Goal: Task Accomplishment & Management: Use online tool/utility

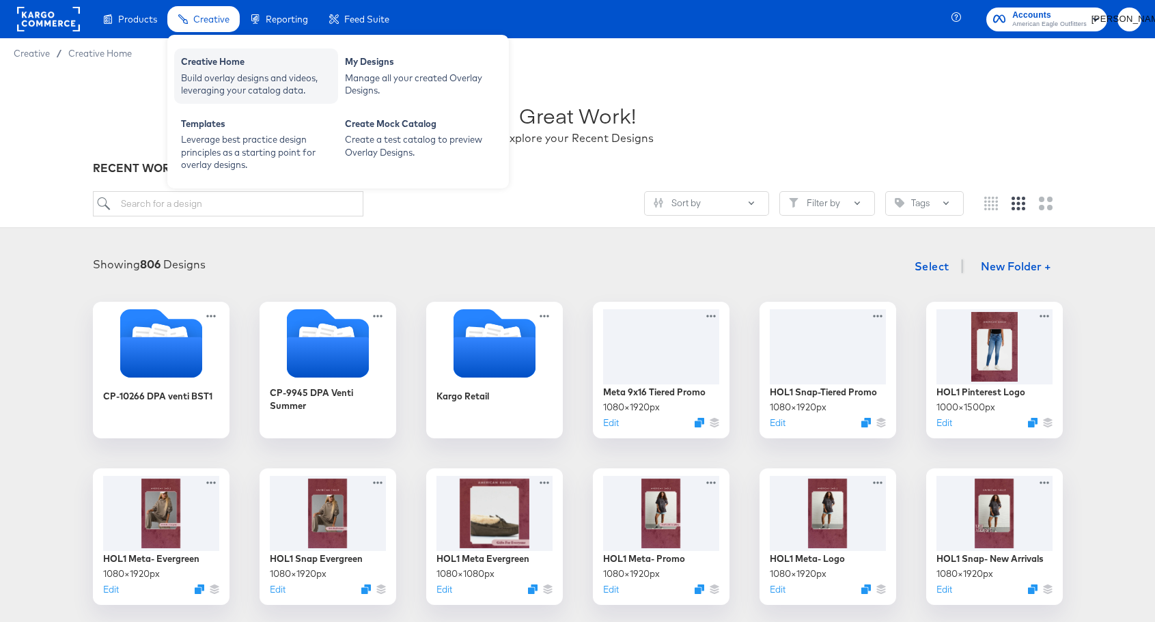
click at [223, 68] on div "Creative Home" at bounding box center [256, 63] width 150 height 16
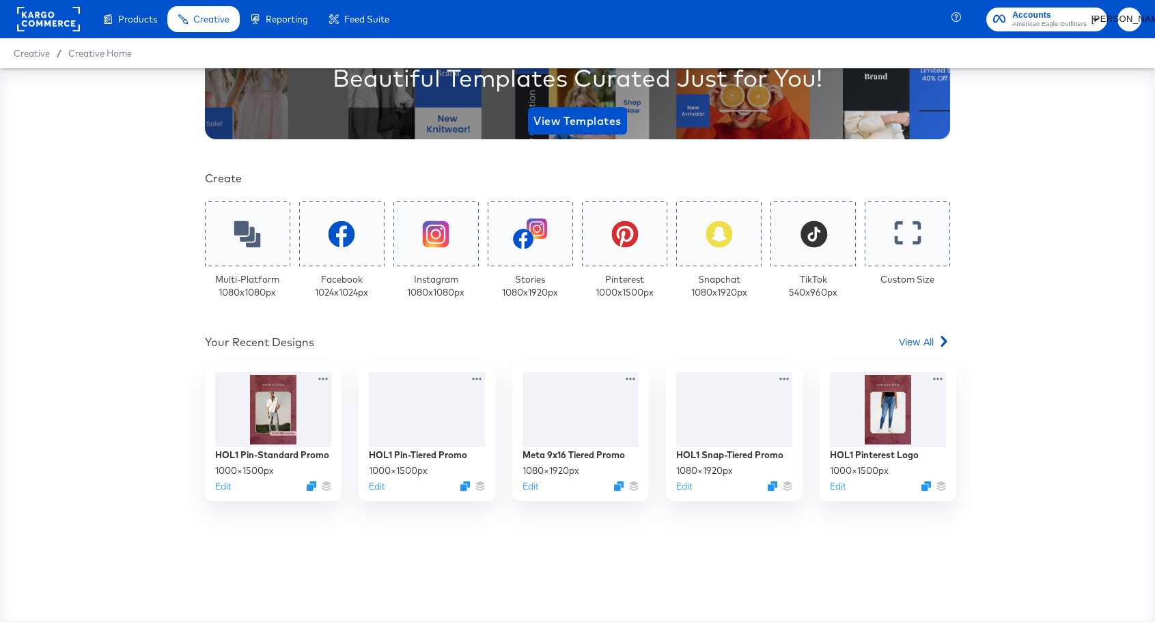
scroll to position [197, 0]
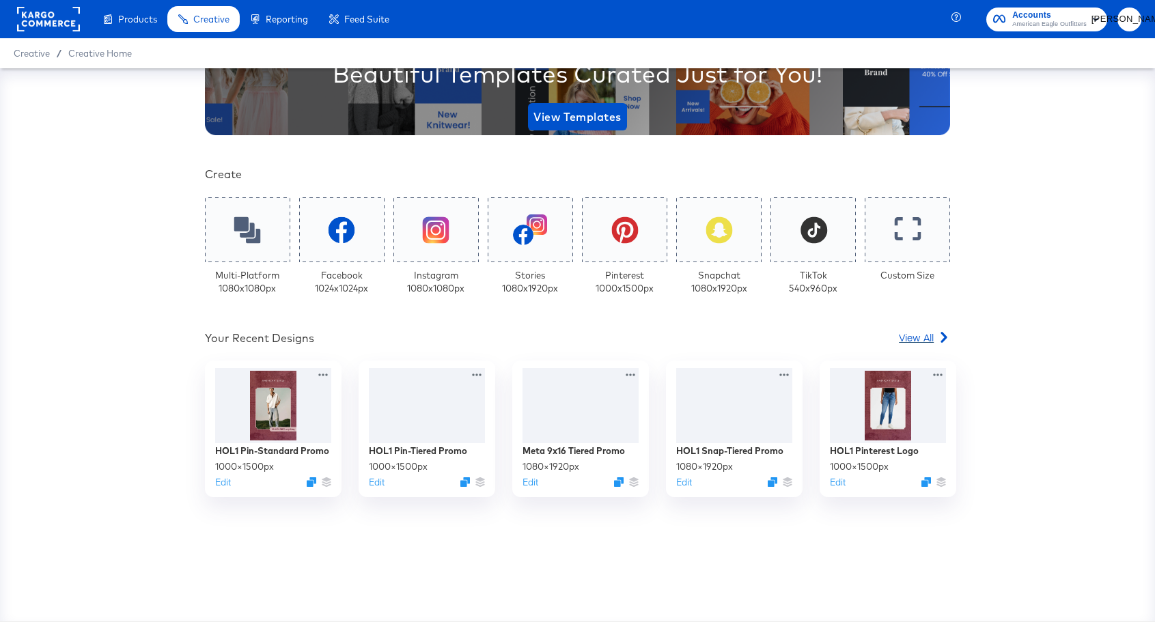
click at [913, 339] on span "View All" at bounding box center [916, 338] width 35 height 14
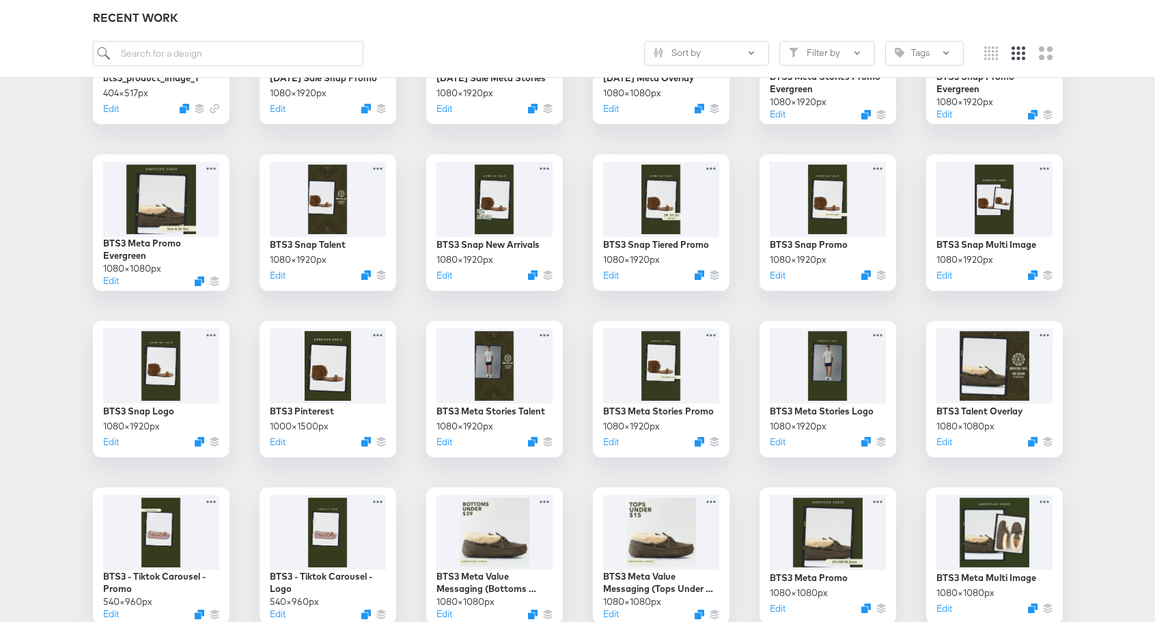
scroll to position [1315, 0]
click at [1034, 443] on icon "Duplicate" at bounding box center [1035, 445] width 10 height 10
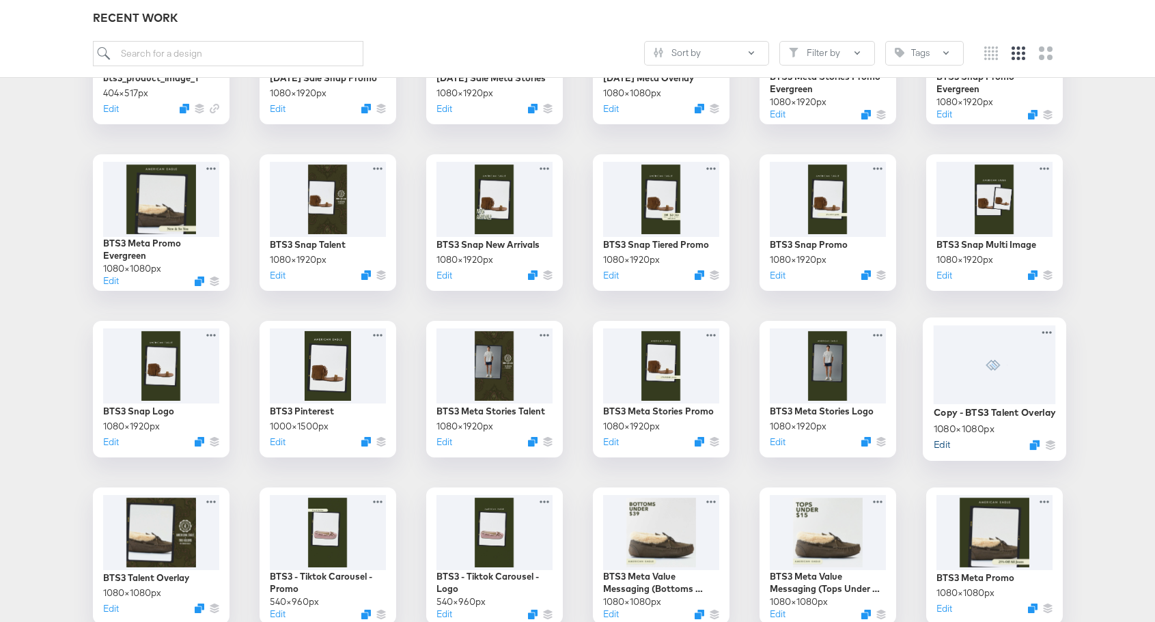
click at [945, 450] on button "Edit" at bounding box center [941, 444] width 16 height 13
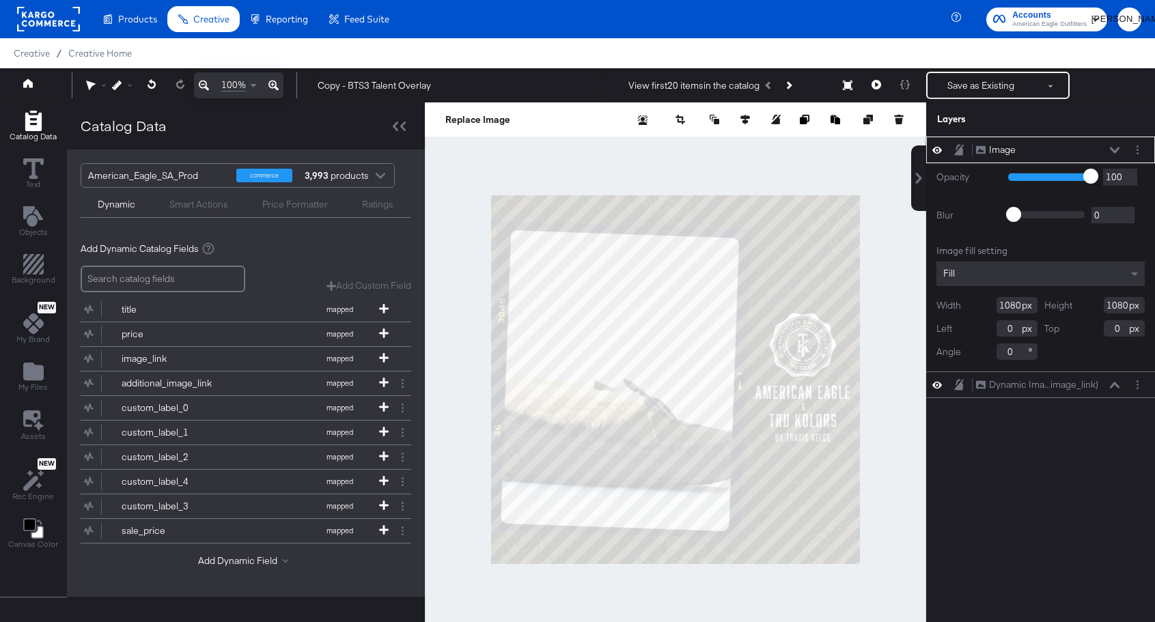
click at [1109, 150] on div "Image Image" at bounding box center [1048, 150] width 145 height 14
click at [1115, 147] on icon at bounding box center [1115, 150] width 10 height 7
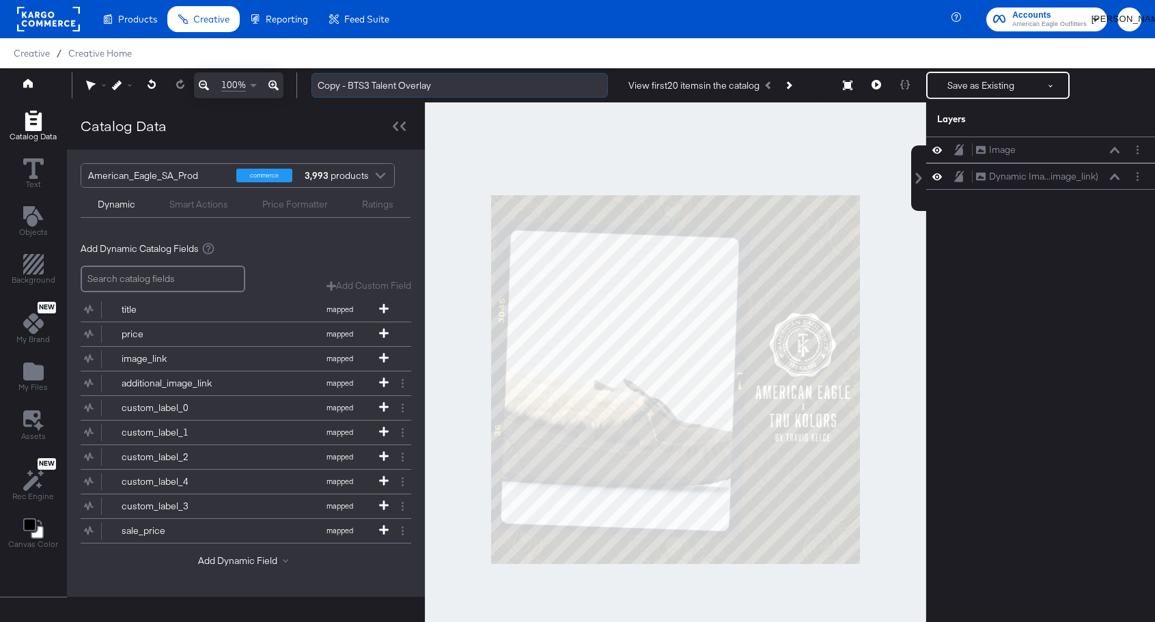
click at [361, 93] on input "Copy - BTS3 Talent Overlay" at bounding box center [460, 85] width 297 height 25
drag, startPoint x: 347, startPoint y: 88, endPoint x: 314, endPoint y: 89, distance: 33.5
click at [314, 89] on input "Copy - BTS3 Talent Overlay" at bounding box center [460, 85] width 297 height 25
click at [404, 89] on input "BTS3 Talent Overlay" at bounding box center [460, 85] width 297 height 25
click at [345, 85] on input "BTS3 Talent Overlay" at bounding box center [460, 85] width 297 height 25
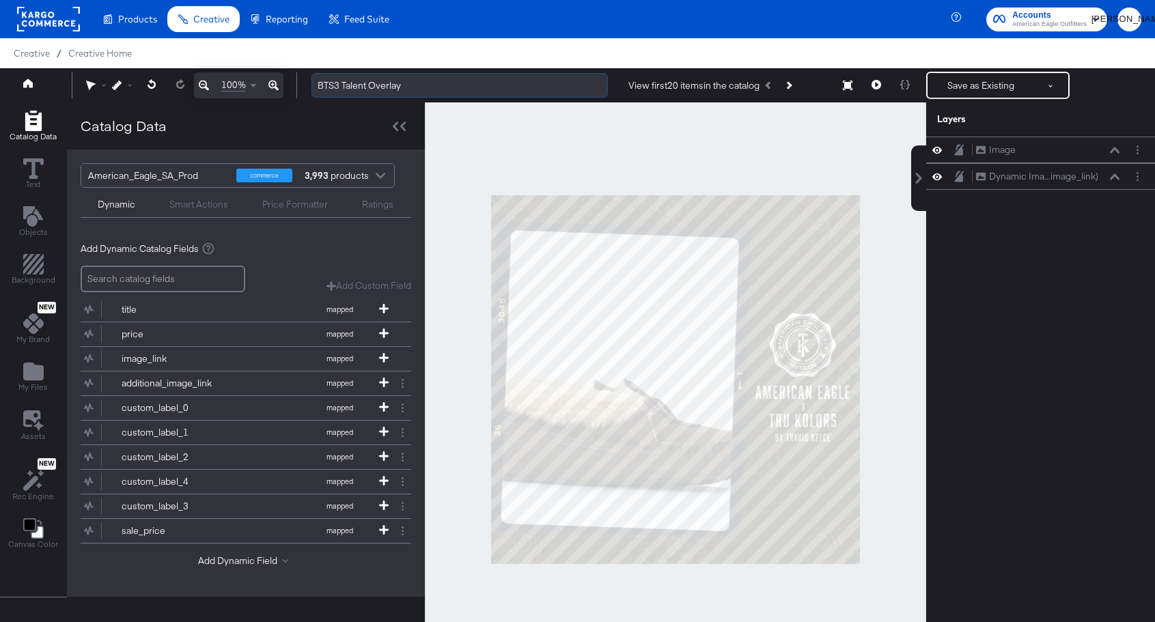
click at [403, 90] on input "BTS3 Talent Overlay" at bounding box center [460, 85] width 297 height 25
type input "BTS3 Talent Overlay - Pinterest"
click at [1043, 287] on div "Image Image Dynamic Ima...image_link) Dynamic Image (image_link)" at bounding box center [1040, 386] width 229 height 499
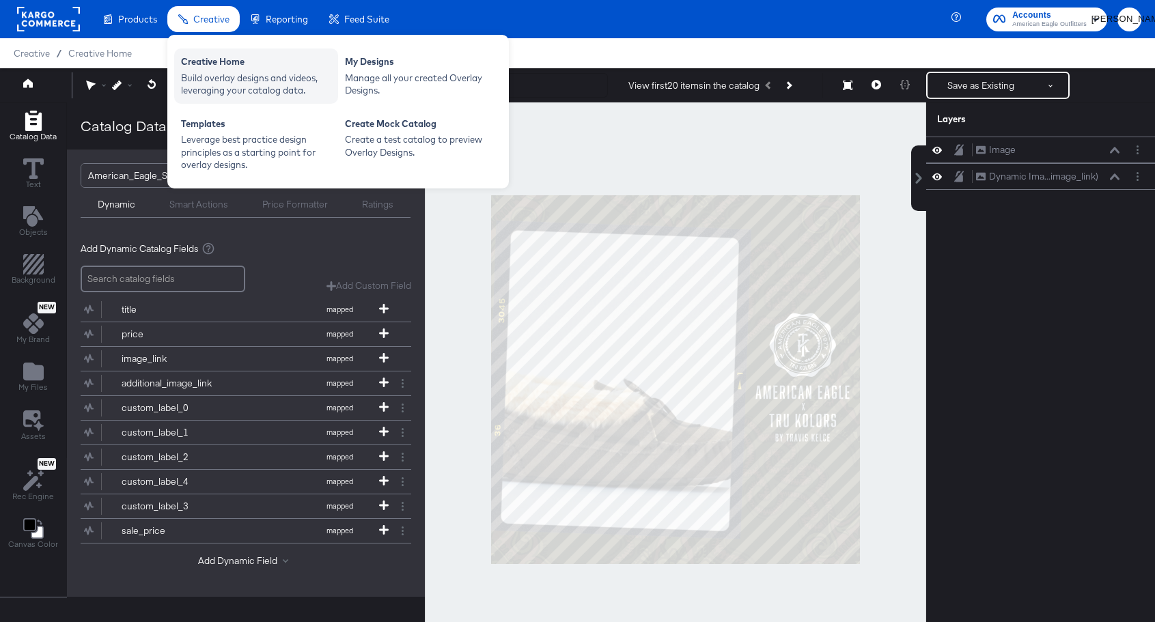
click at [212, 74] on div "Build overlay designs and videos, leveraging your catalog data." at bounding box center [256, 84] width 150 height 25
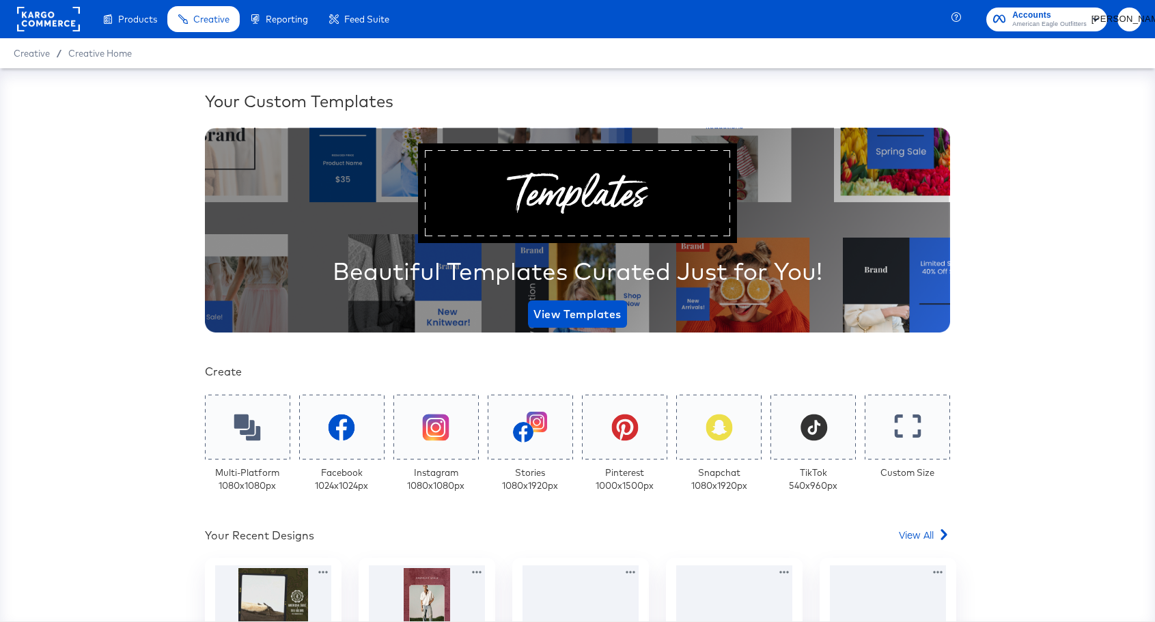
scroll to position [221, 0]
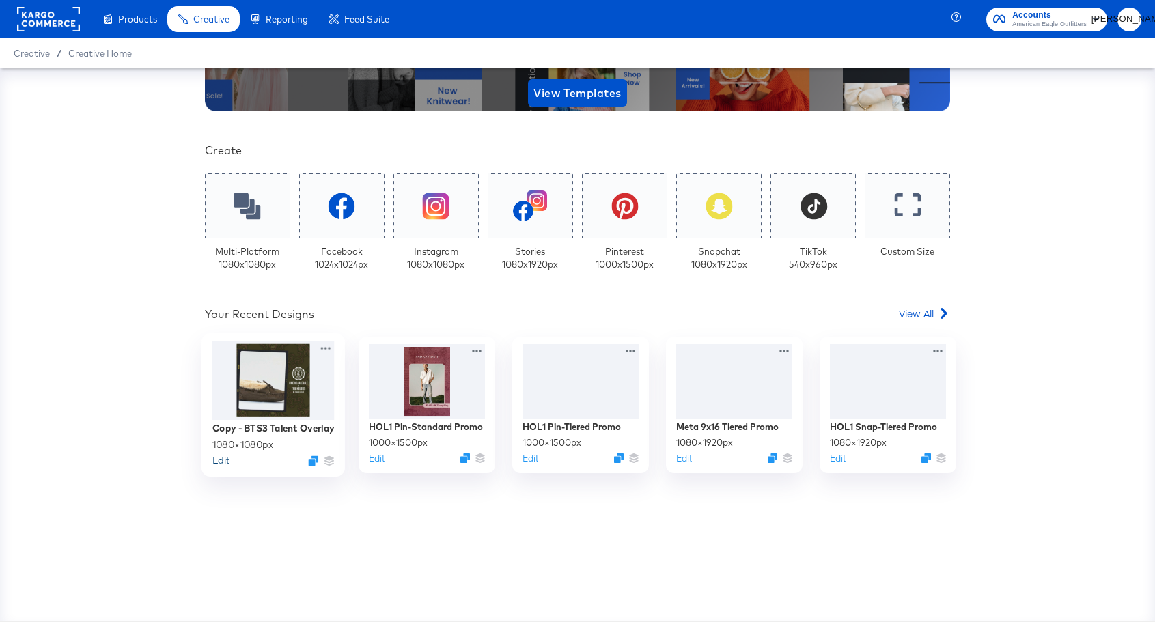
click at [229, 467] on button "Edit" at bounding box center [220, 460] width 16 height 13
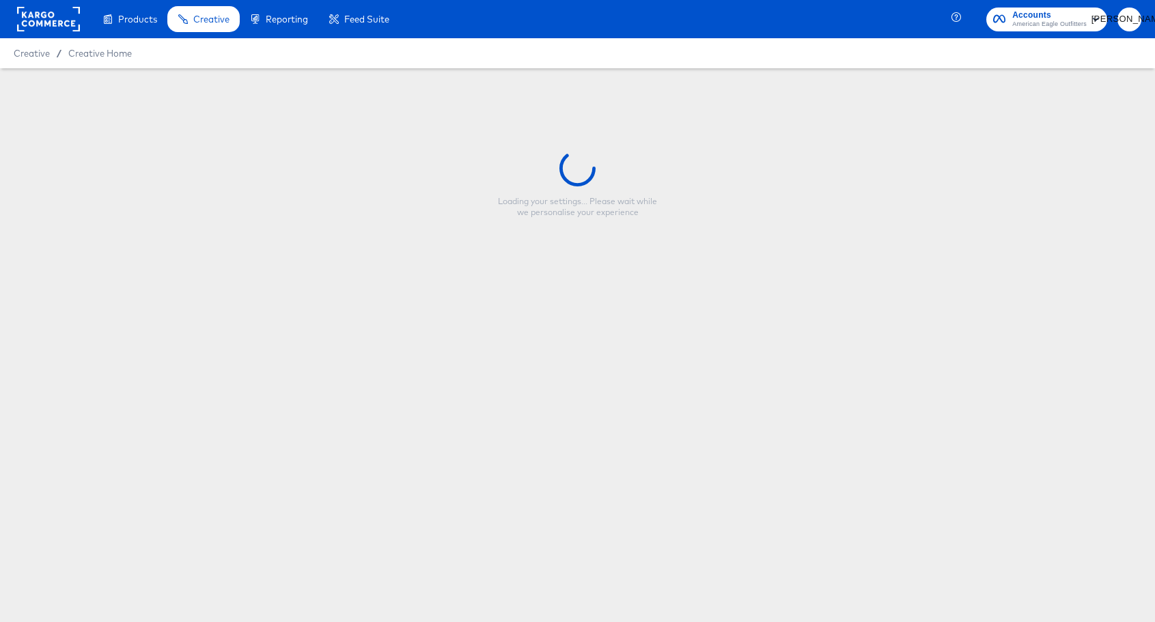
type input "Copy - BTS3 Talent Overlay"
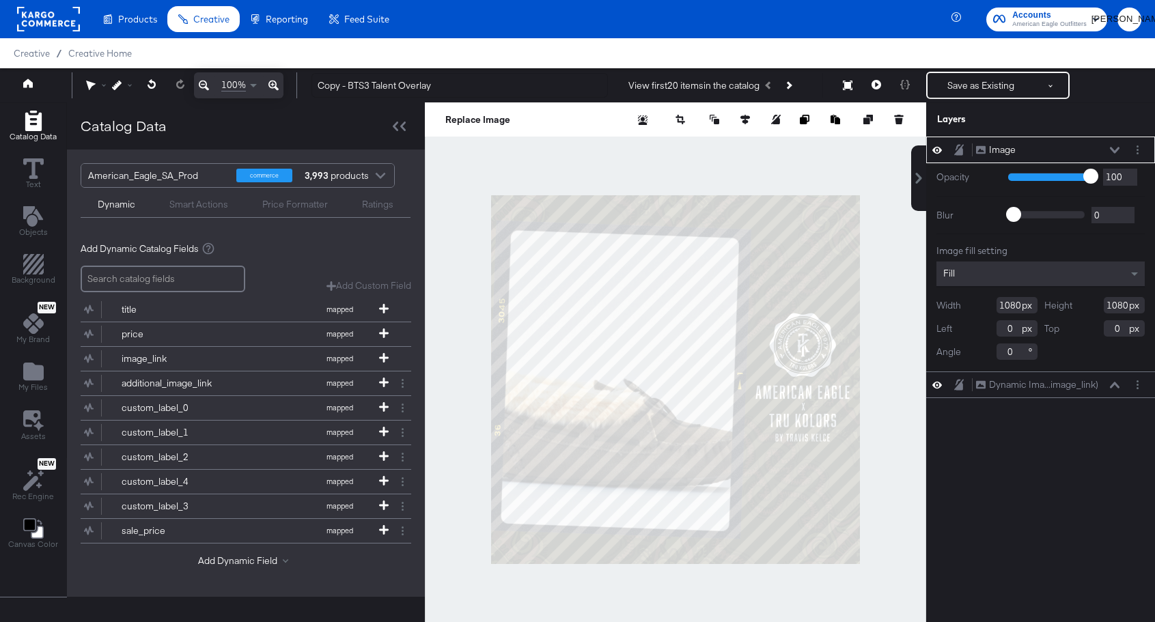
click at [1063, 492] on div "Image Image Opacity 1 100 100 Blur 0 2000 0 Image fill setting Fill Width 1080 …" at bounding box center [1040, 386] width 229 height 499
click at [987, 90] on button "Save as Existing" at bounding box center [981, 85] width 107 height 25
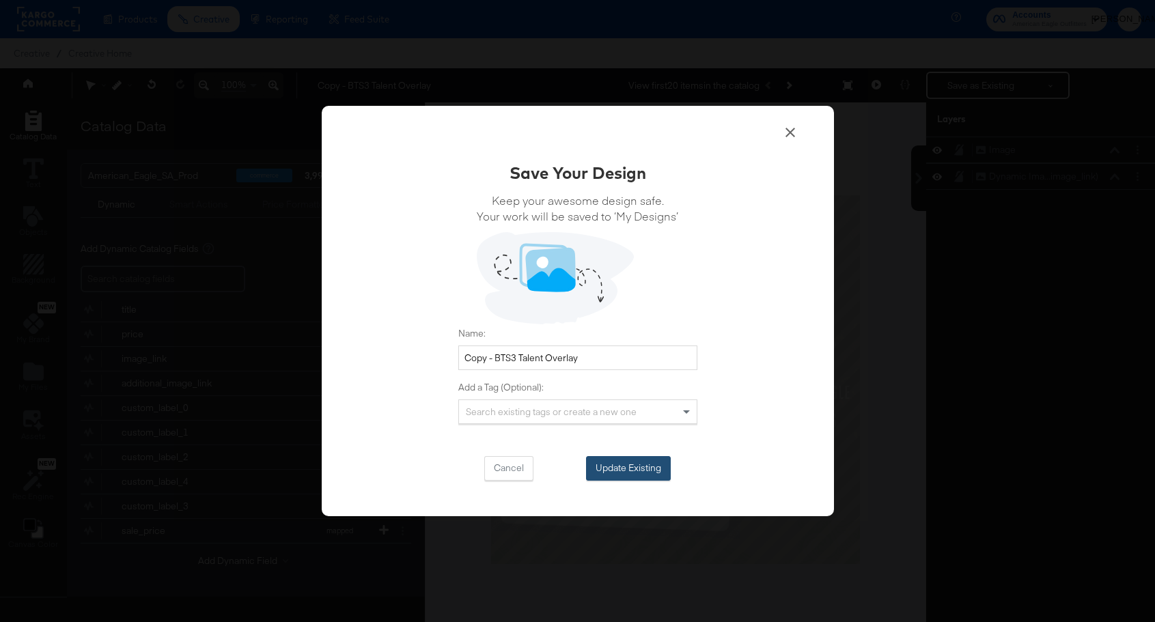
click at [646, 469] on button "Update Existing" at bounding box center [628, 468] width 85 height 25
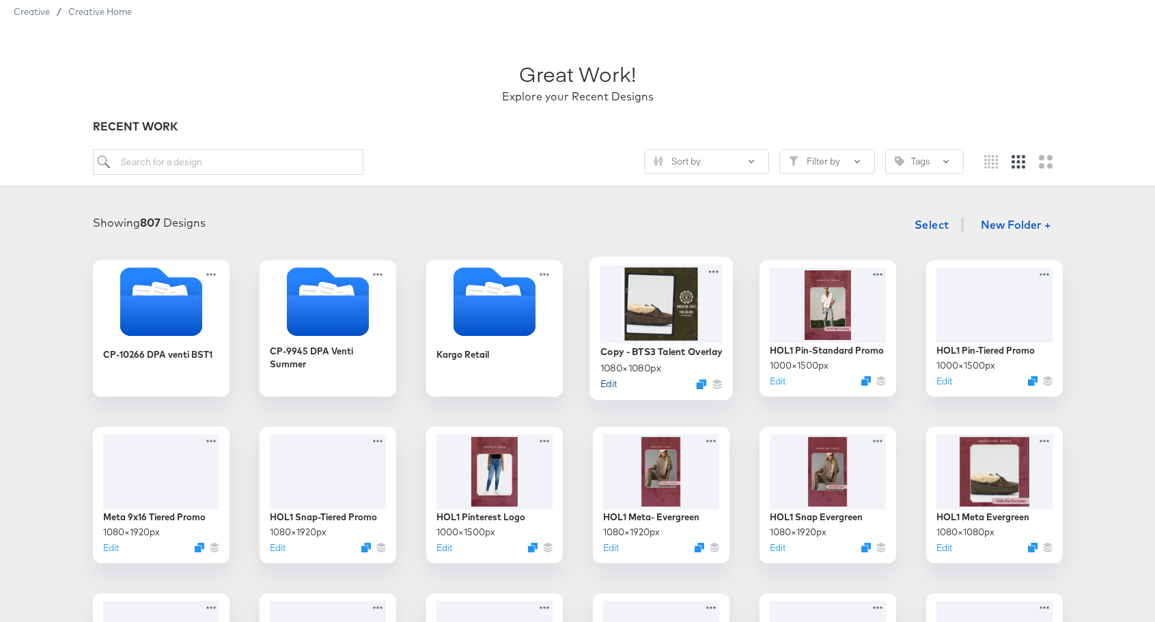
scroll to position [42, 0]
click at [607, 388] on button "Edit" at bounding box center [608, 382] width 16 height 13
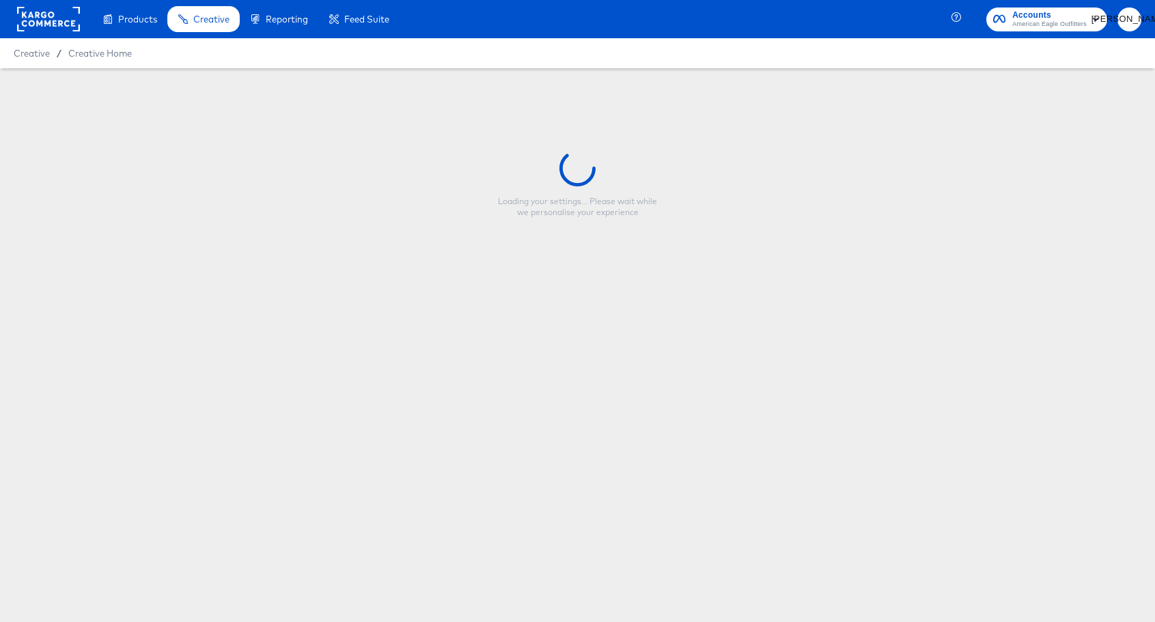
type input "Copy - BTS3 Talent Overlay"
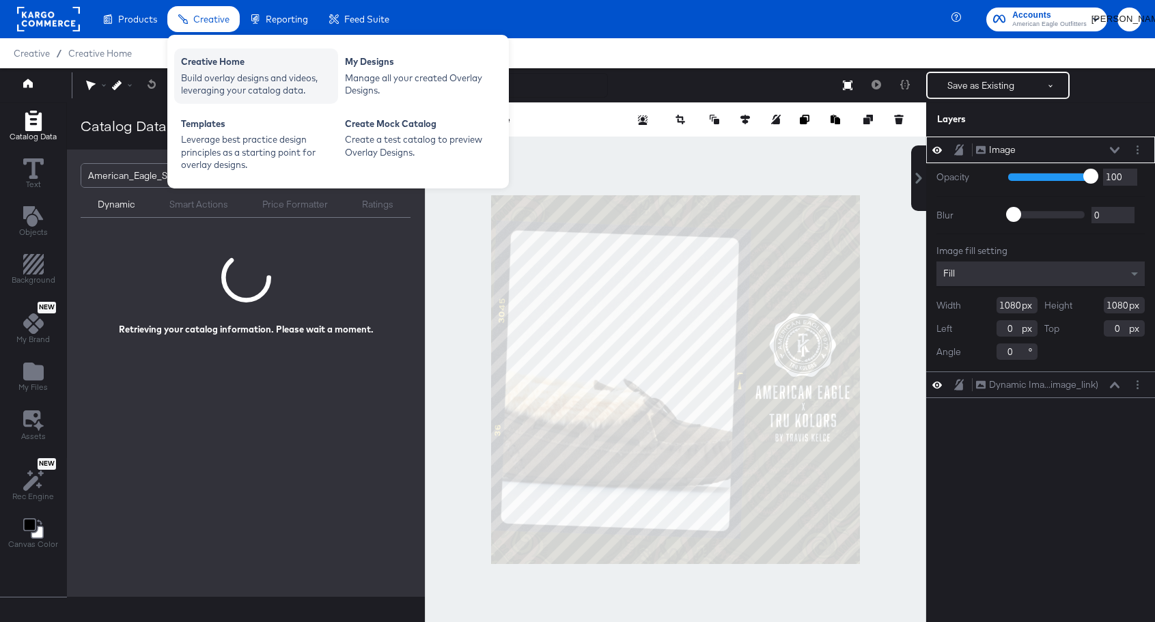
click at [254, 70] on div "Creative Home" at bounding box center [256, 63] width 150 height 16
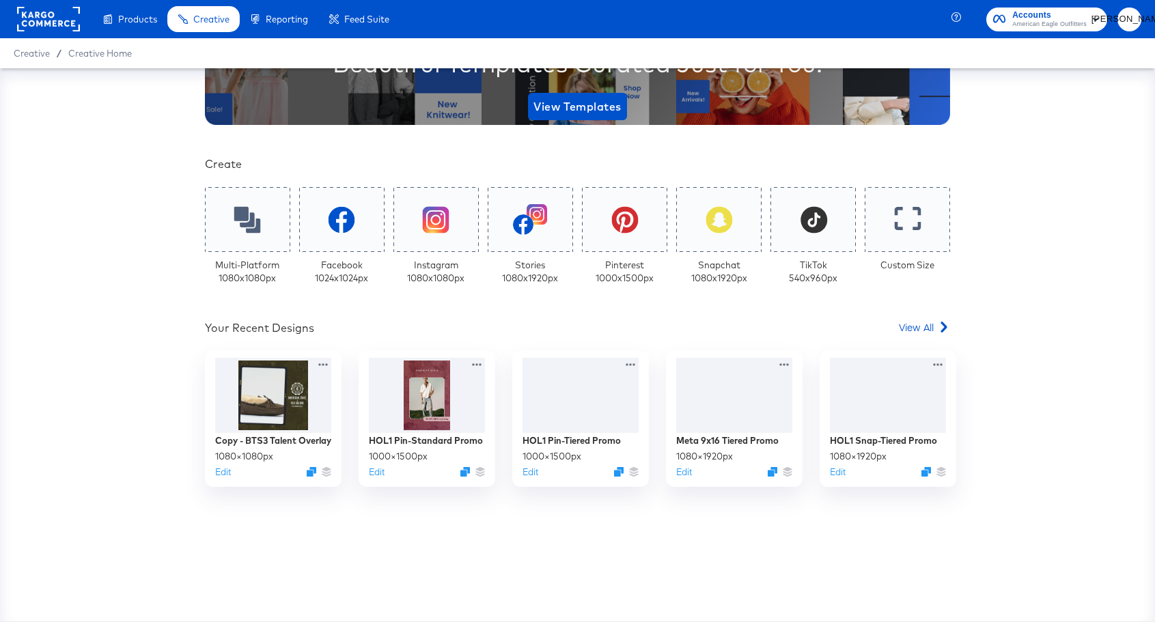
scroll to position [221, 0]
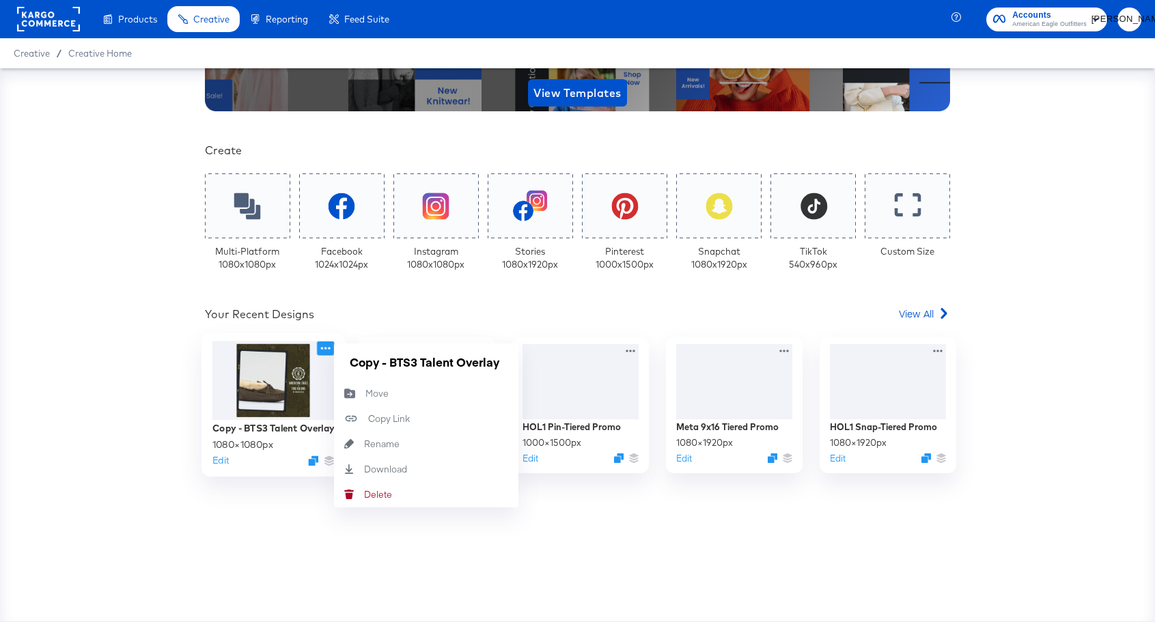
click at [325, 348] on icon at bounding box center [326, 349] width 10 height 2
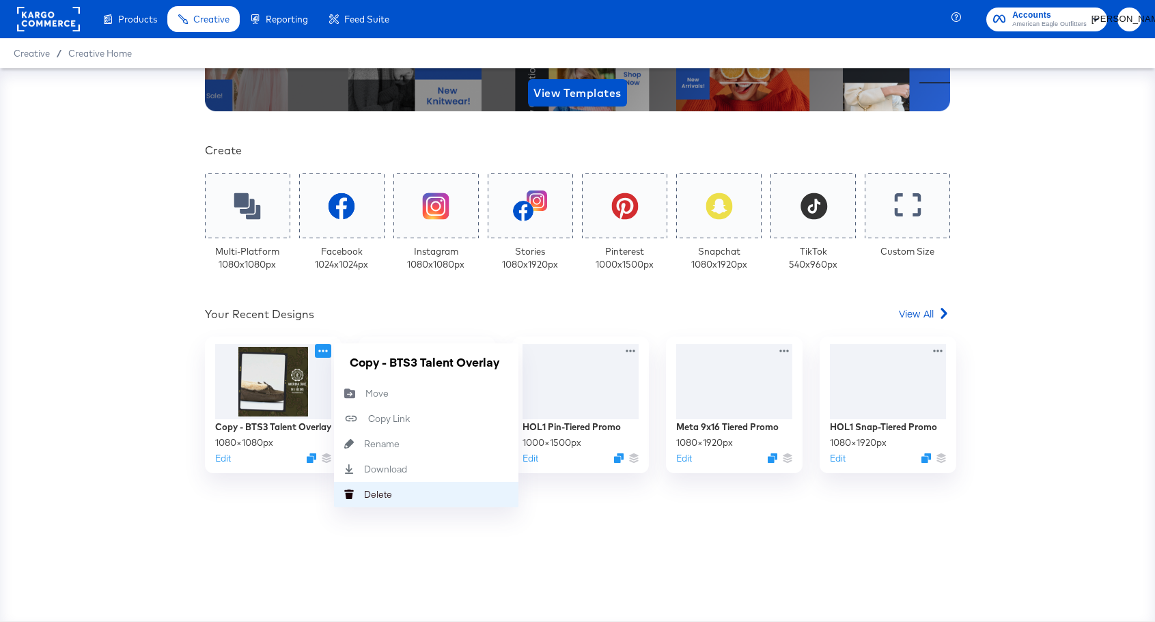
click at [364, 495] on div "[PERSON_NAME]" at bounding box center [364, 495] width 0 height 0
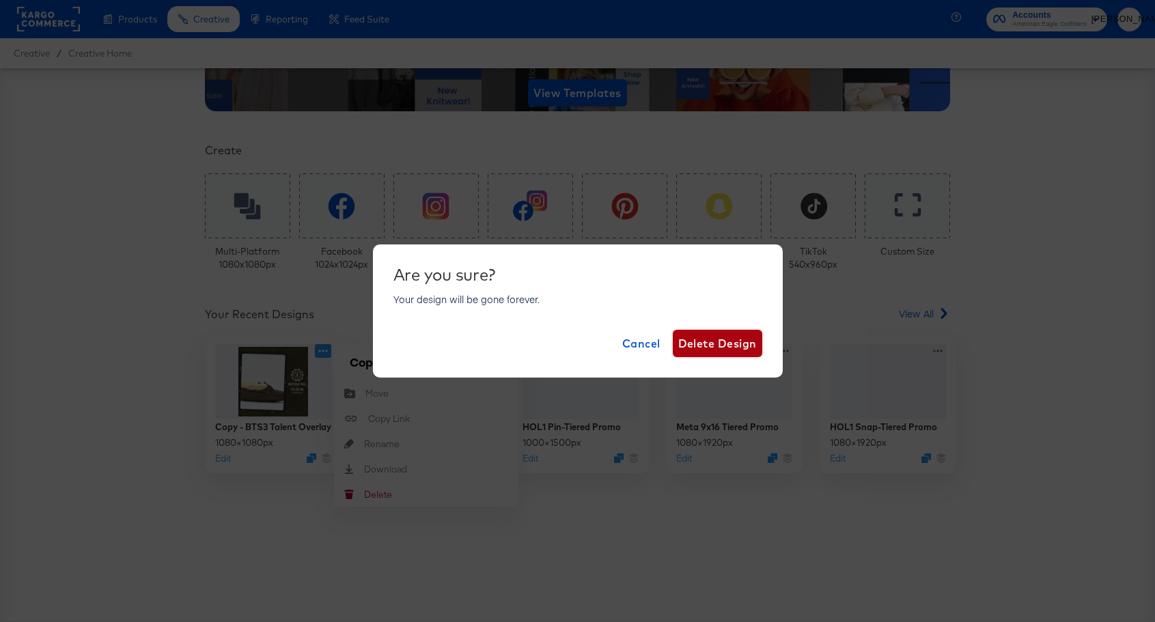
click at [705, 350] on span "Delete Design" at bounding box center [717, 343] width 79 height 19
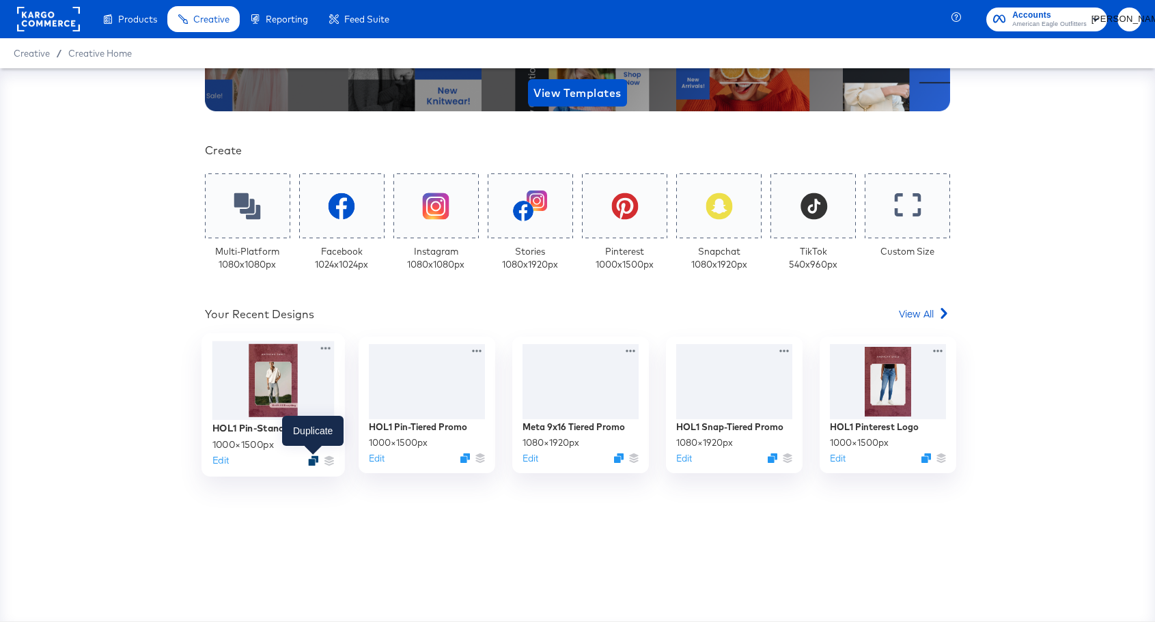
click at [312, 459] on icon "Duplicate" at bounding box center [313, 461] width 10 height 10
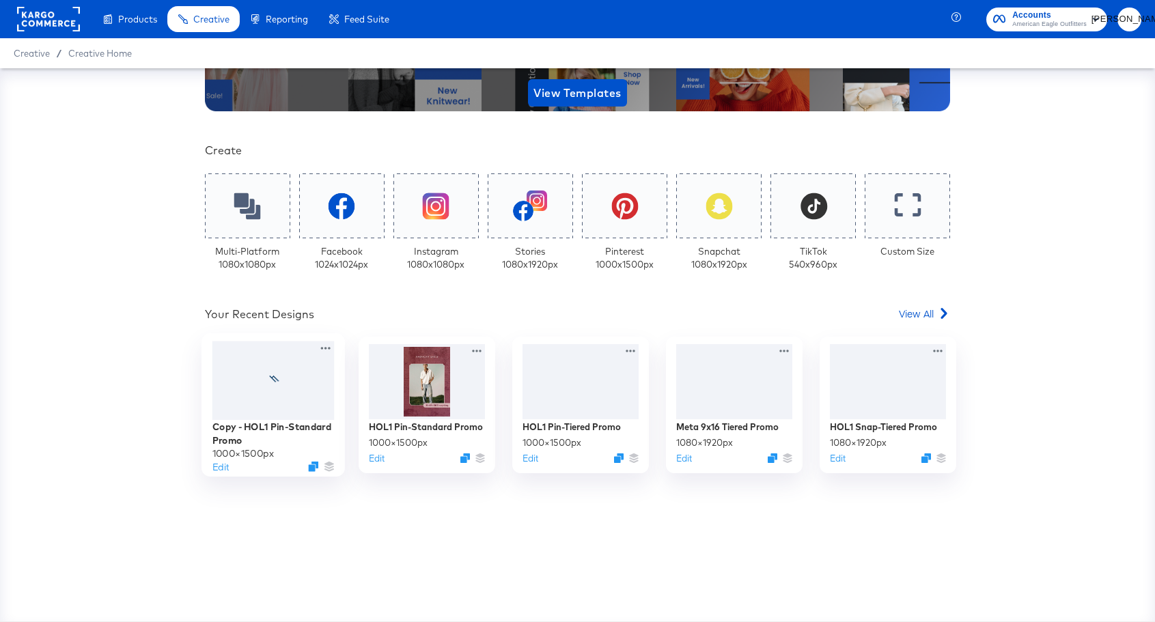
click at [292, 399] on div at bounding box center [273, 381] width 122 height 79
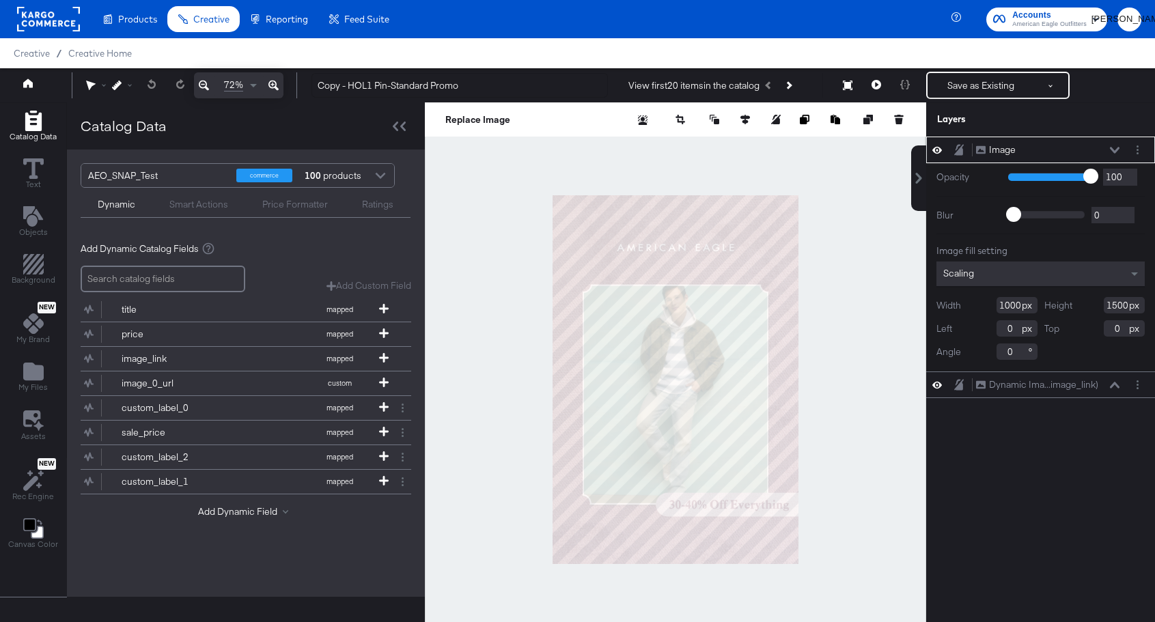
click at [1116, 145] on div "Image Image" at bounding box center [1048, 150] width 145 height 14
click at [1108, 145] on div "Image Image" at bounding box center [1048, 150] width 145 height 14
click at [1111, 146] on div "Image Image" at bounding box center [1048, 150] width 145 height 14
click at [1115, 146] on div "Image Image" at bounding box center [1048, 150] width 145 height 14
click at [1116, 151] on icon at bounding box center [1115, 150] width 10 height 6
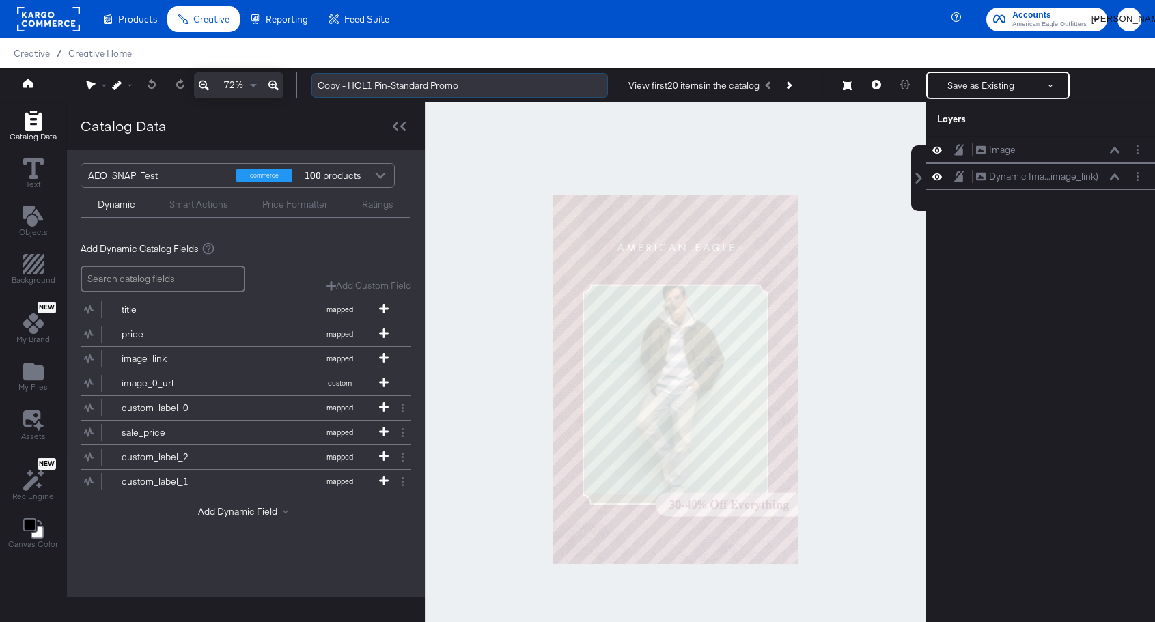
click at [355, 92] on input "Copy - HOL1 Pin-Standard Promo" at bounding box center [460, 85] width 297 height 25
drag, startPoint x: 349, startPoint y: 88, endPoint x: 371, endPoint y: 87, distance: 21.9
click at [371, 87] on input "Copy - HOL1 Pin-Standard Promo" at bounding box center [460, 85] width 297 height 25
drag, startPoint x: 390, startPoint y: 85, endPoint x: 459, endPoint y: 86, distance: 69.0
click at [459, 86] on input "Copy - BTS3 Pin-Standard Promo" at bounding box center [460, 85] width 297 height 25
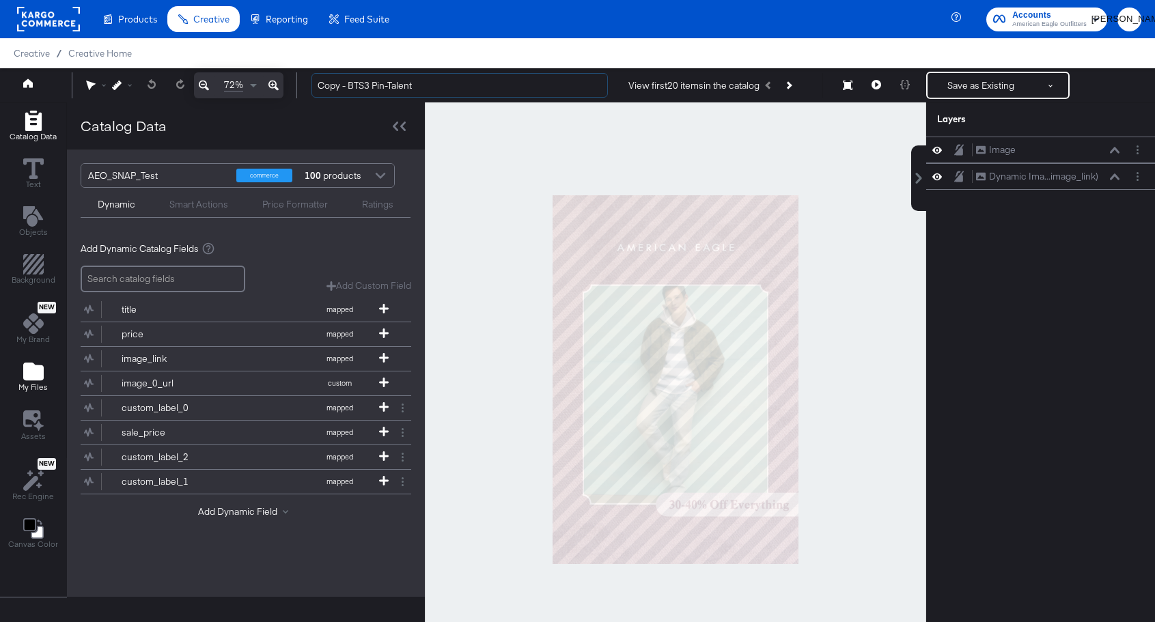
type input "Copy - BTS3 Pin-Talent"
click at [30, 378] on icon "Add Files" at bounding box center [33, 372] width 20 height 18
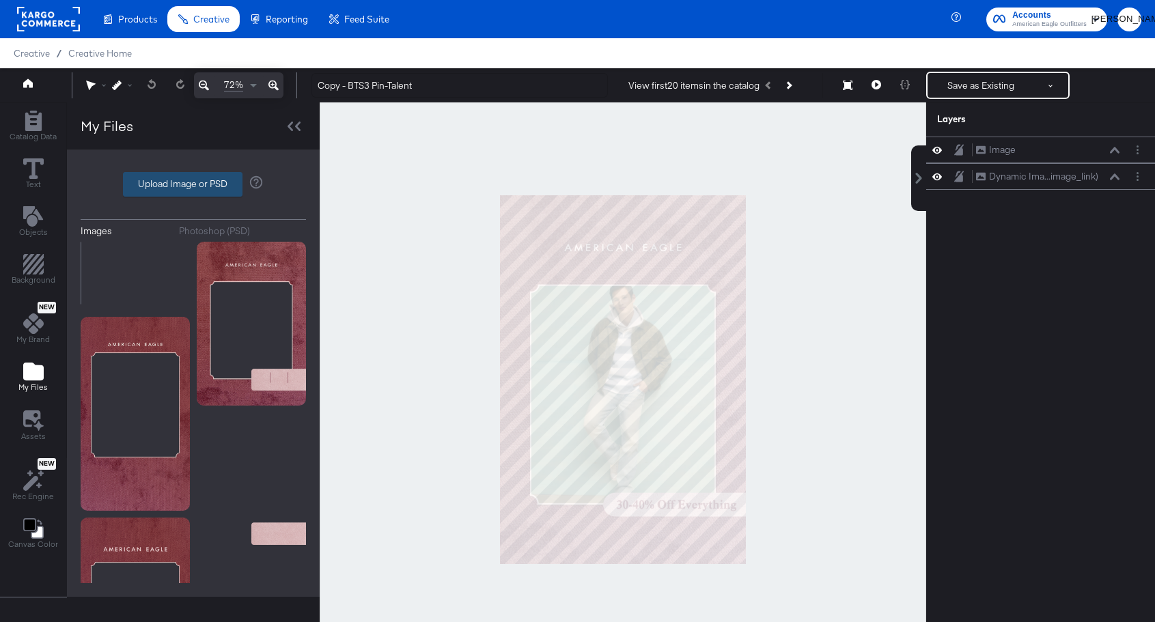
click at [156, 186] on label "Upload Image or PSD" at bounding box center [183, 184] width 118 height 23
click at [193, 184] on input "Upload Image or PSD" at bounding box center [193, 184] width 0 height 0
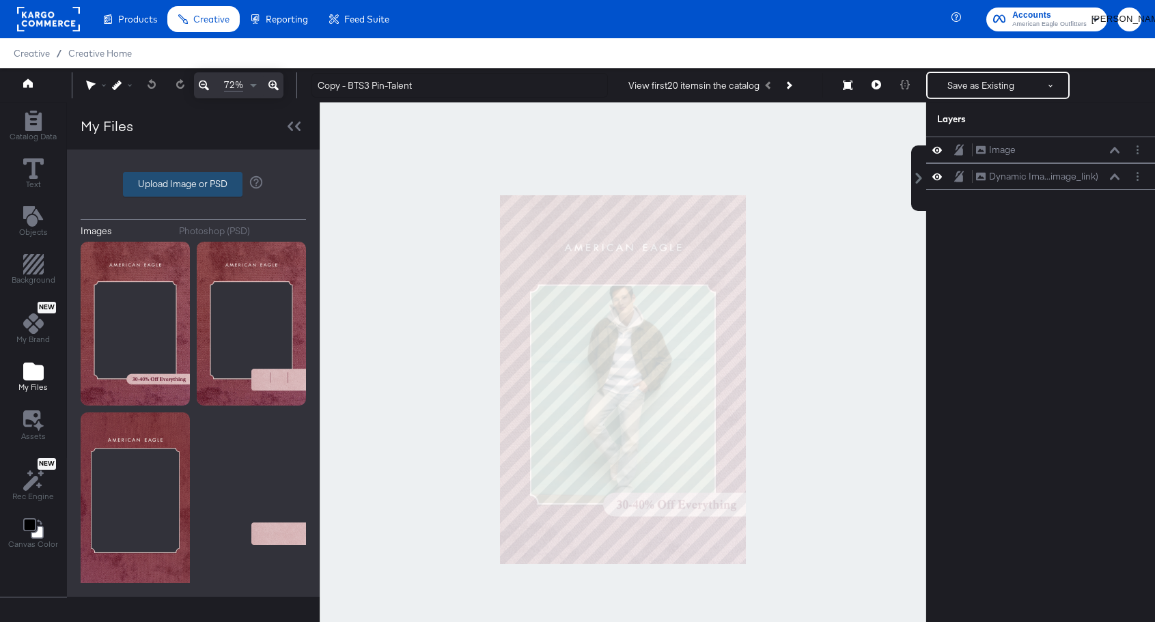
type input "C:\fakepath\bts3.talent 2x3.png"
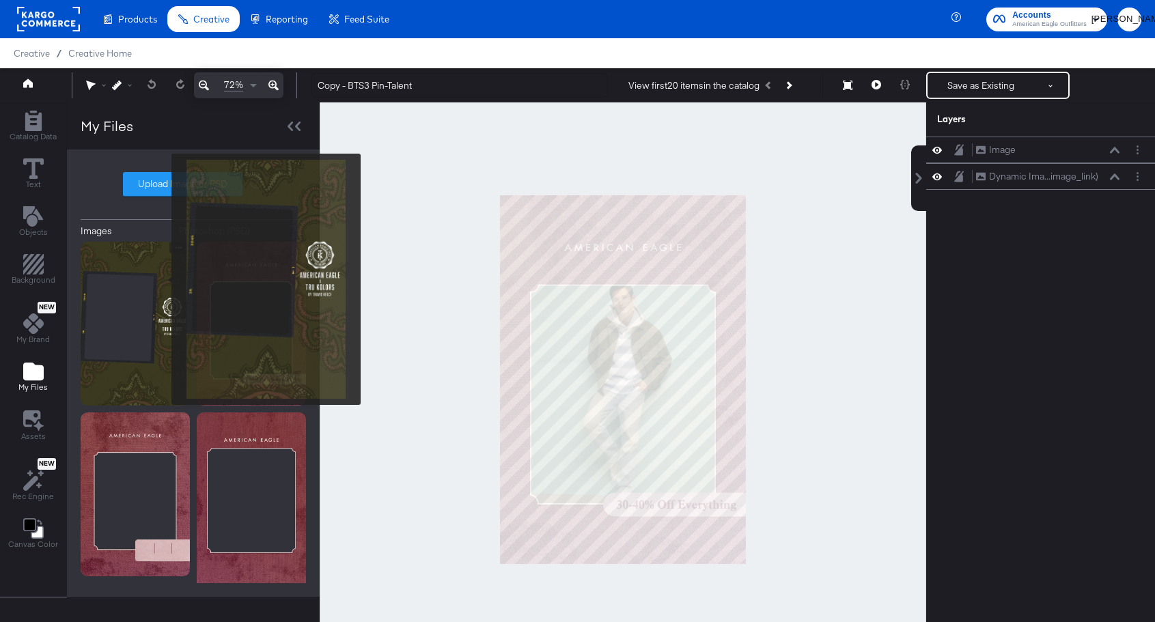
click at [163, 279] on img at bounding box center [135, 324] width 109 height 164
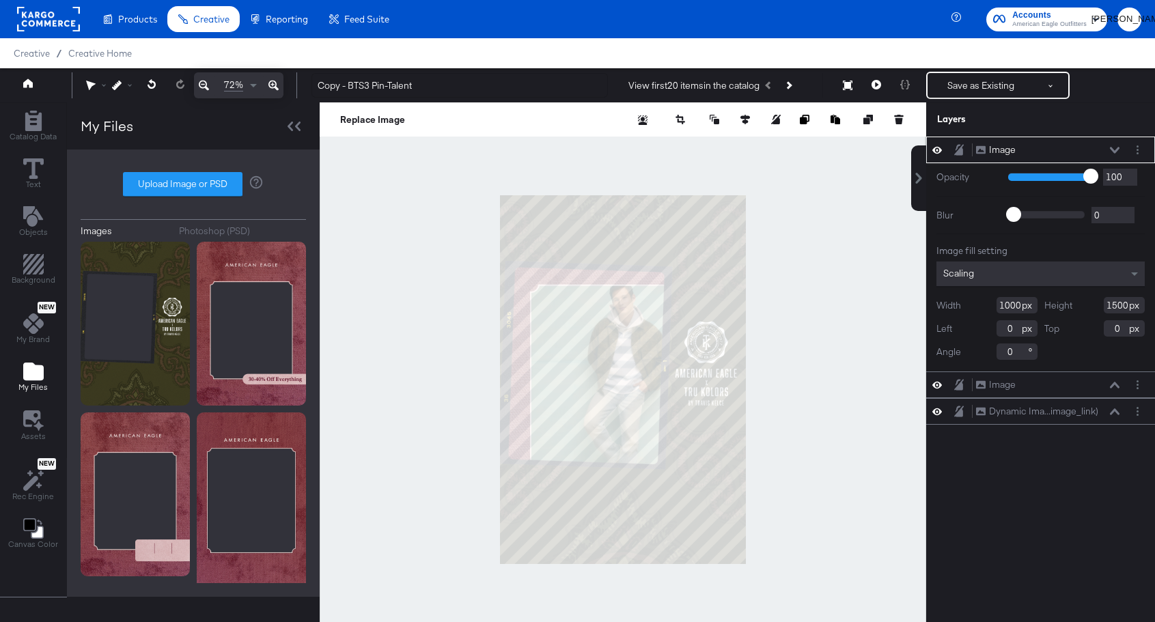
click at [1114, 151] on icon at bounding box center [1115, 150] width 10 height 6
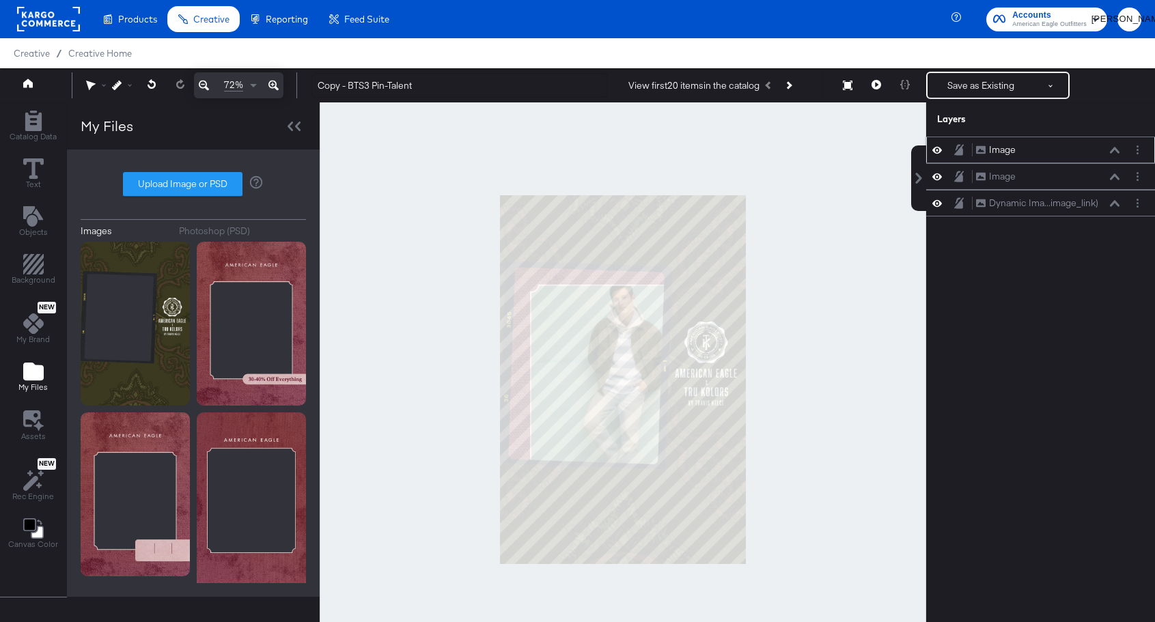
click at [1013, 152] on div "Image" at bounding box center [1002, 149] width 27 height 13
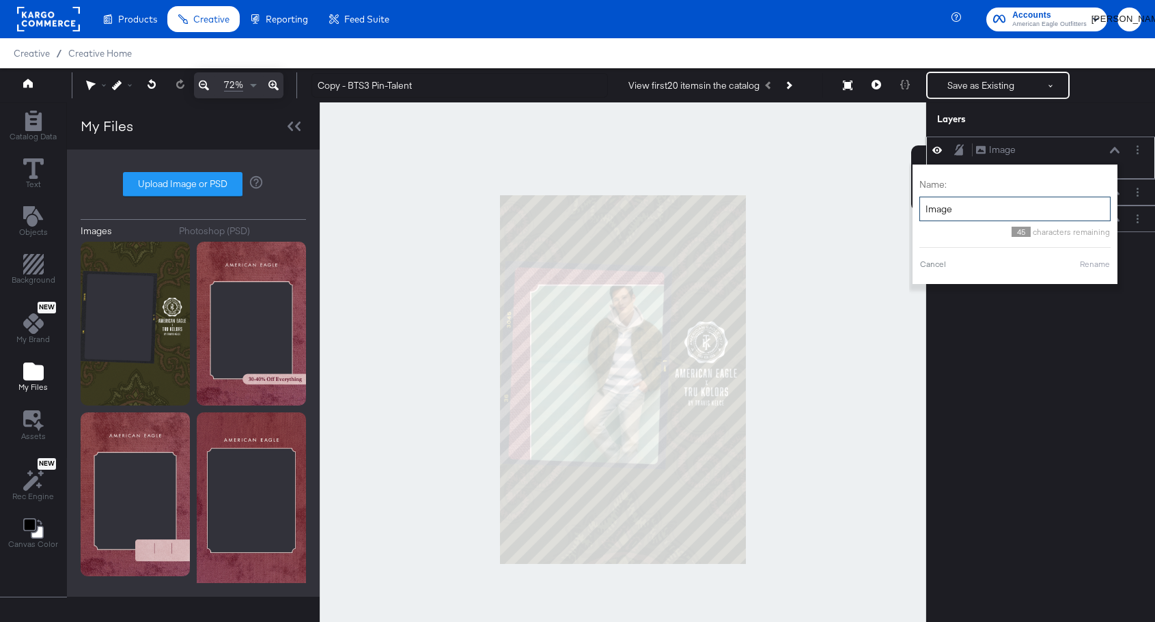
click at [978, 201] on input "Image" at bounding box center [1015, 209] width 191 height 25
type input "Overlay"
click at [1105, 269] on button "Rename" at bounding box center [1094, 264] width 31 height 12
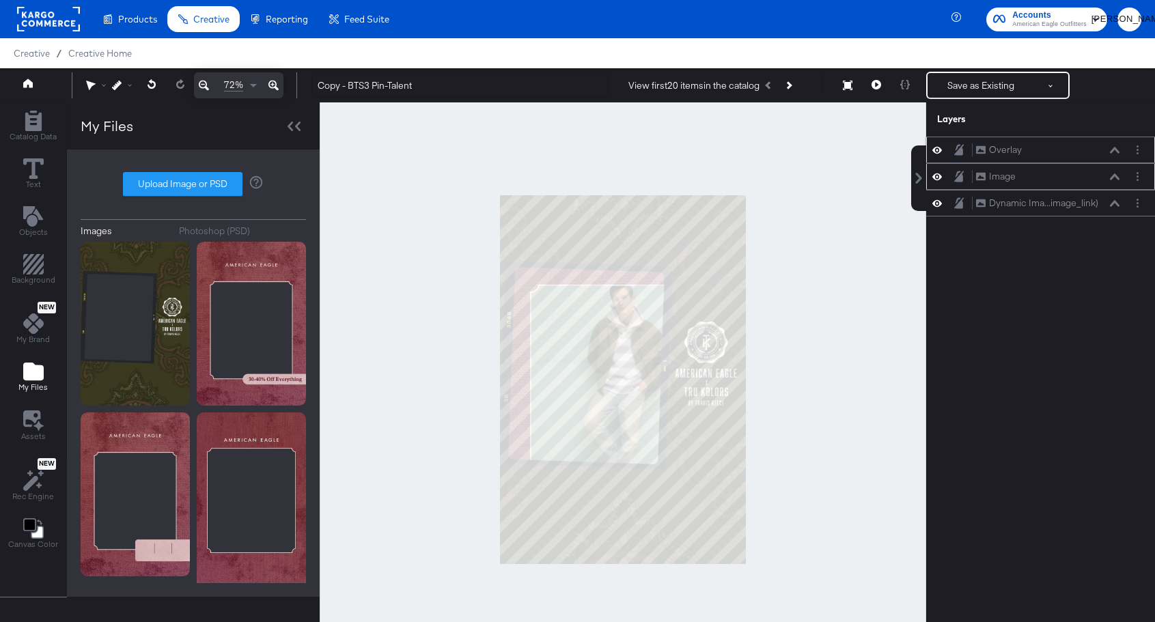
click at [1135, 184] on div "Image Image" at bounding box center [1040, 176] width 229 height 27
click at [1138, 180] on circle "Layer Options" at bounding box center [1138, 180] width 2 height 2
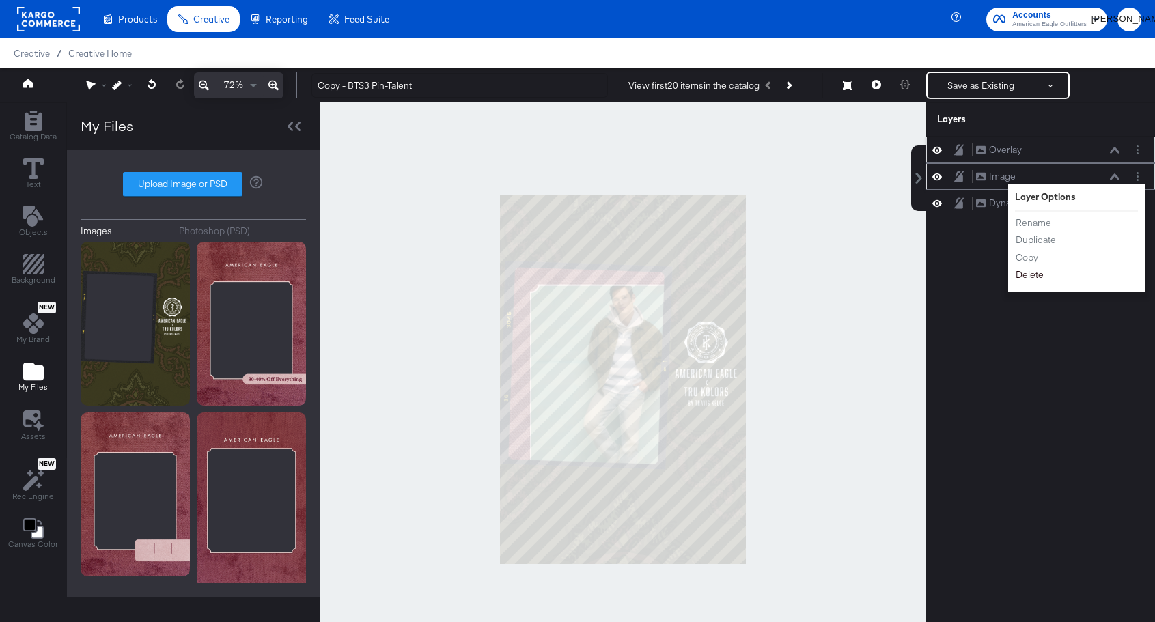
click at [1037, 277] on button "Delete" at bounding box center [1029, 275] width 29 height 14
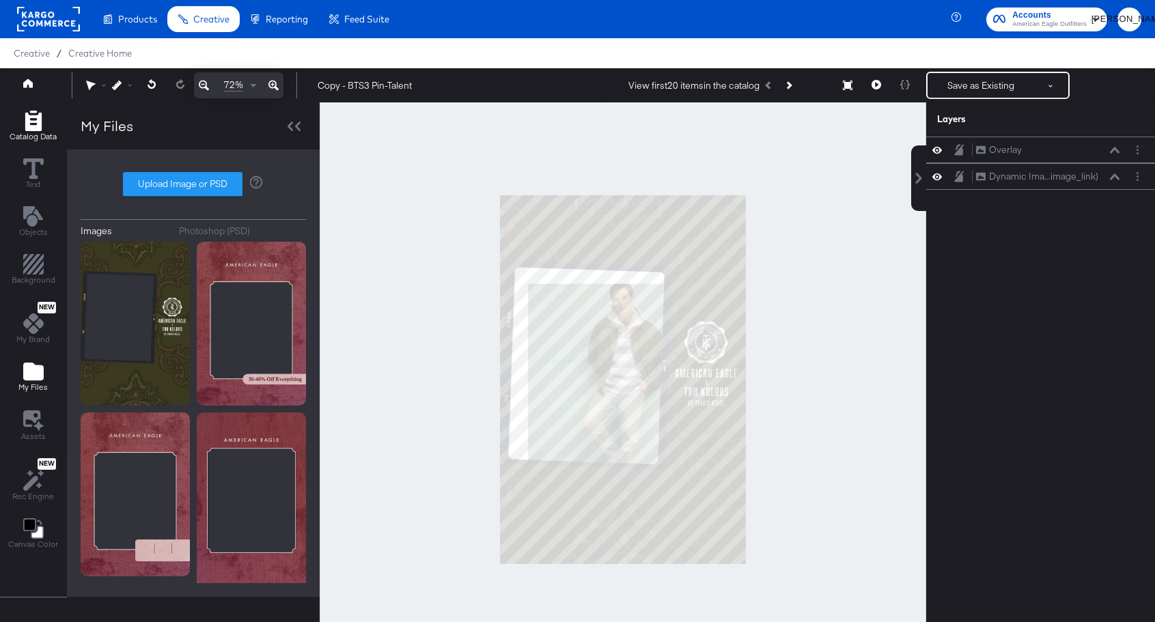
click at [29, 131] on span "Catalog Data" at bounding box center [33, 136] width 47 height 11
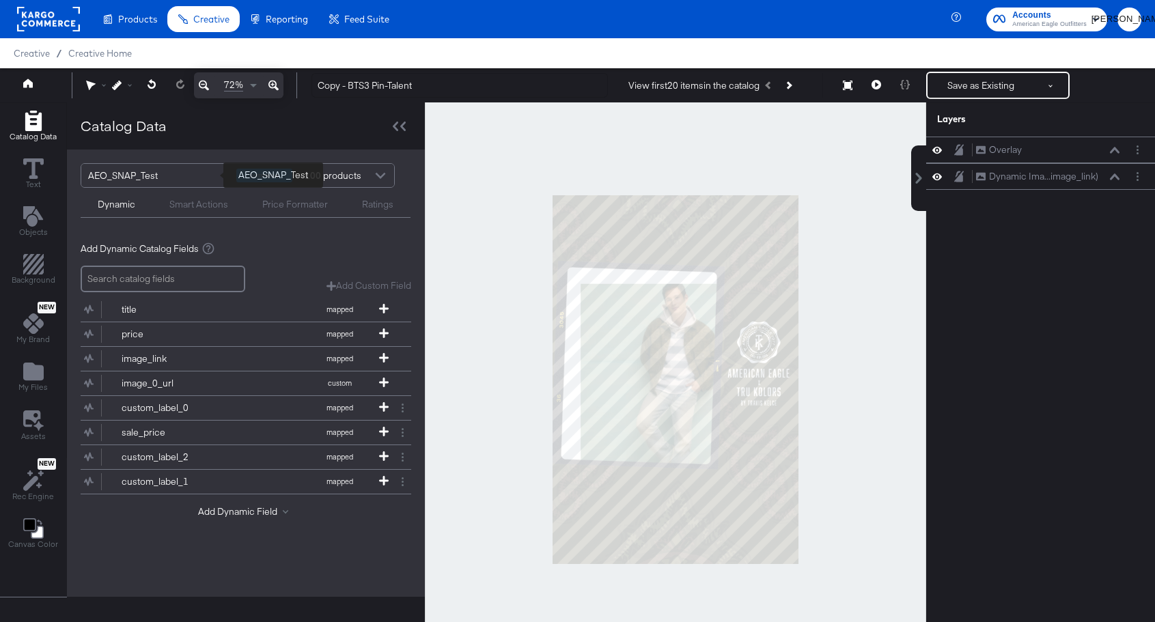
click at [152, 180] on div "AEO_SNAP_Test" at bounding box center [157, 175] width 138 height 23
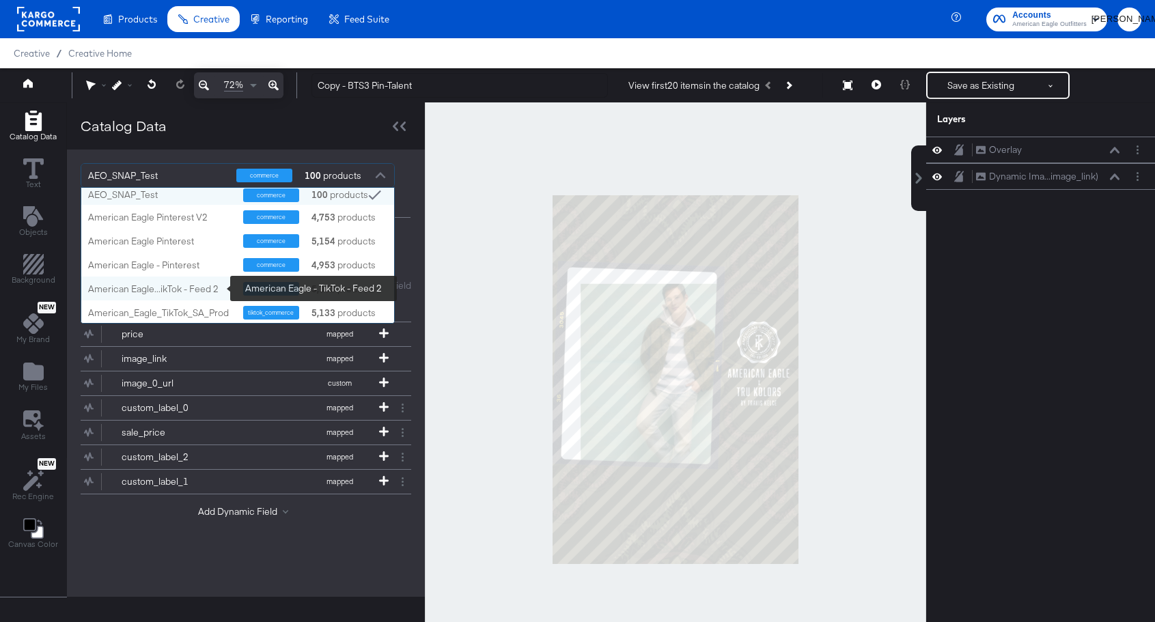
scroll to position [384, 0]
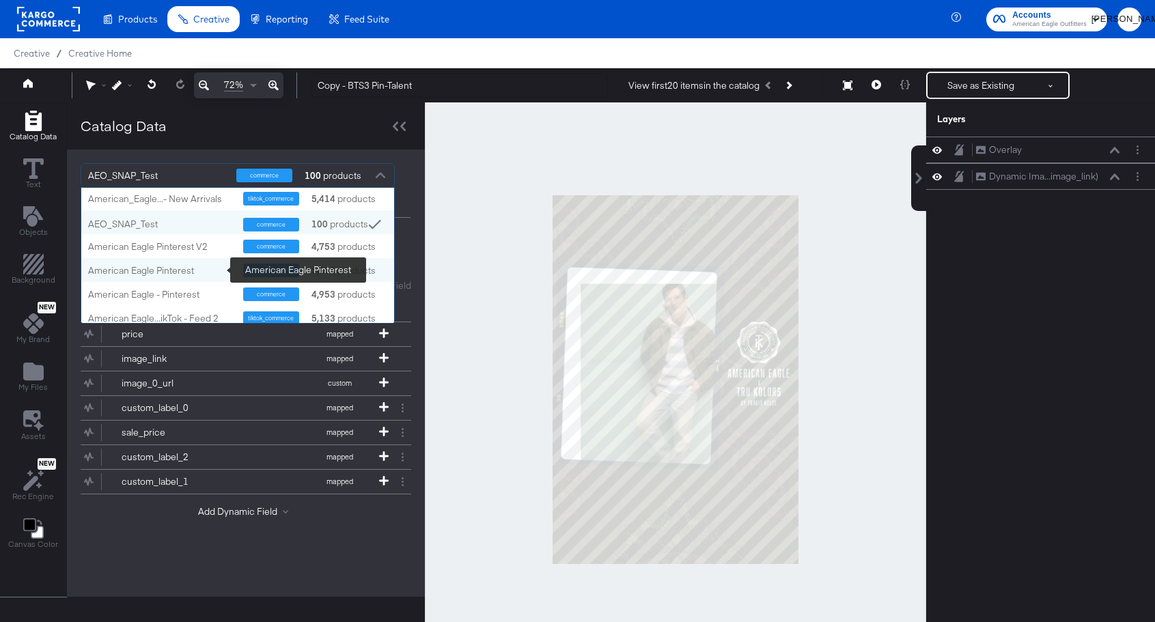
click at [165, 268] on div "American Eagle Pinterest" at bounding box center [160, 270] width 145 height 13
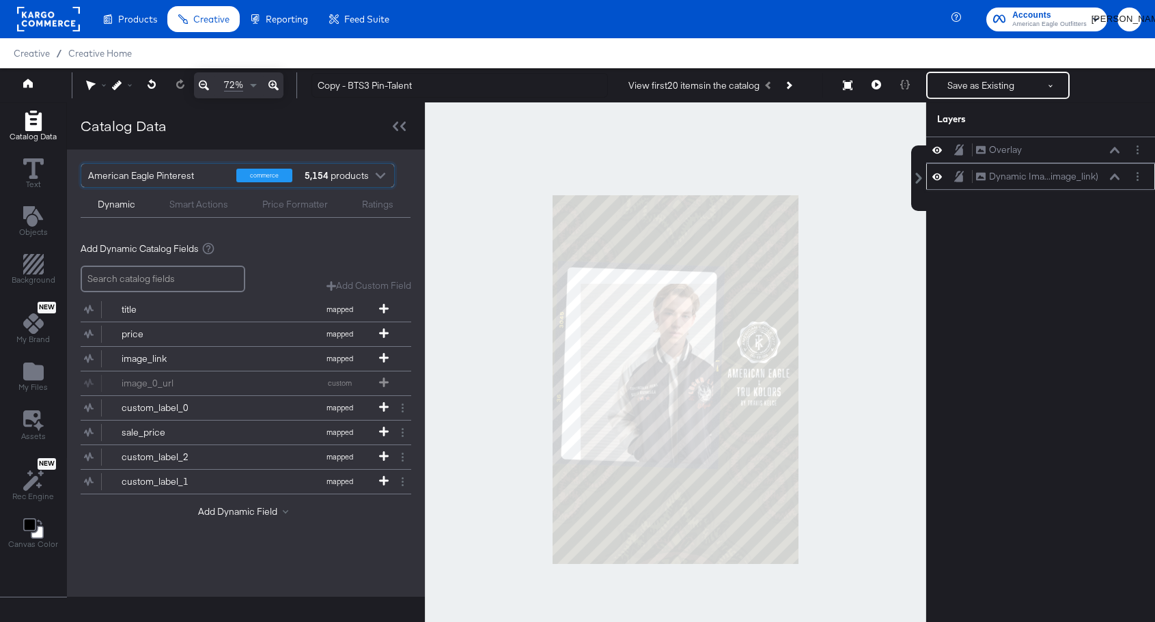
click at [1112, 175] on icon at bounding box center [1115, 177] width 10 height 7
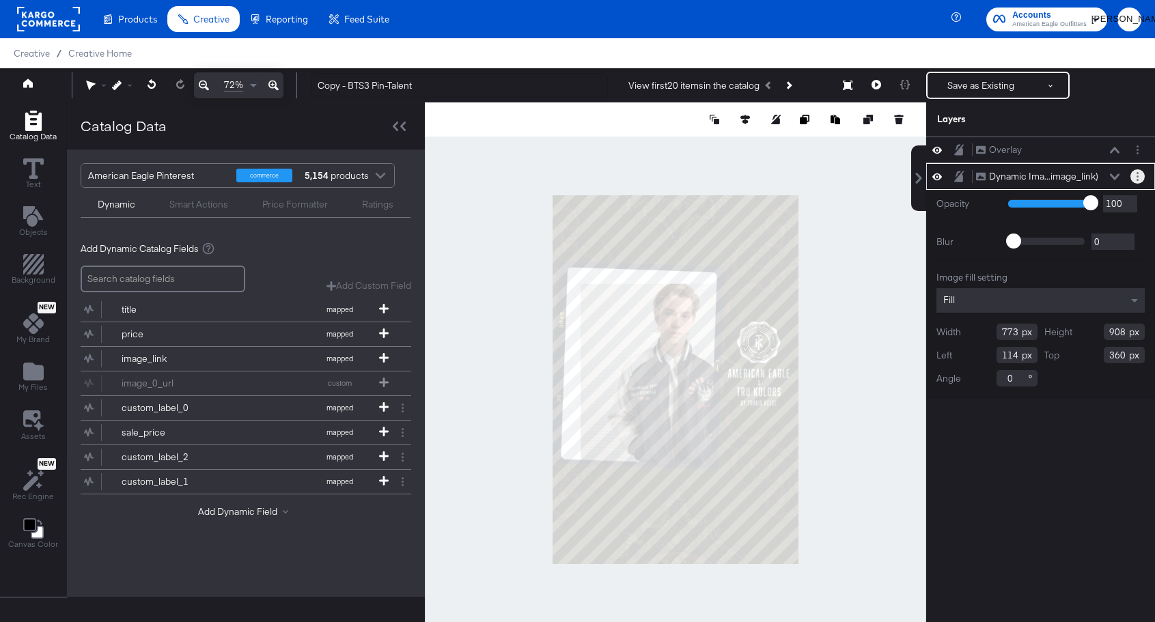
click at [1137, 179] on circle "Layer Options" at bounding box center [1138, 180] width 2 height 2
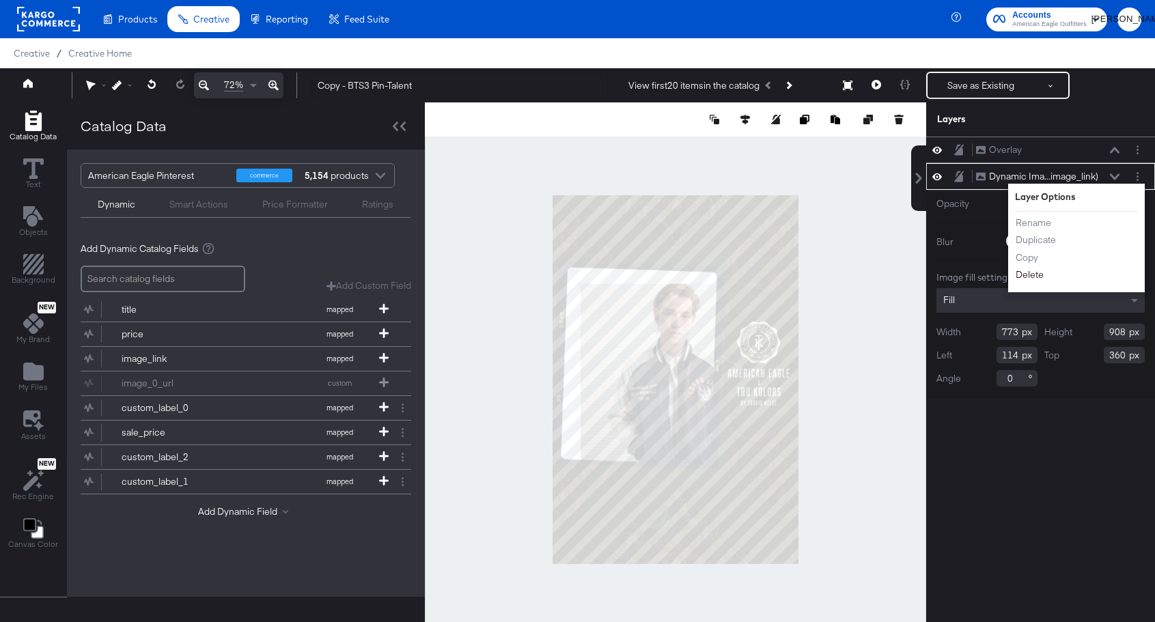
click at [1034, 273] on button "Delete" at bounding box center [1029, 275] width 29 height 14
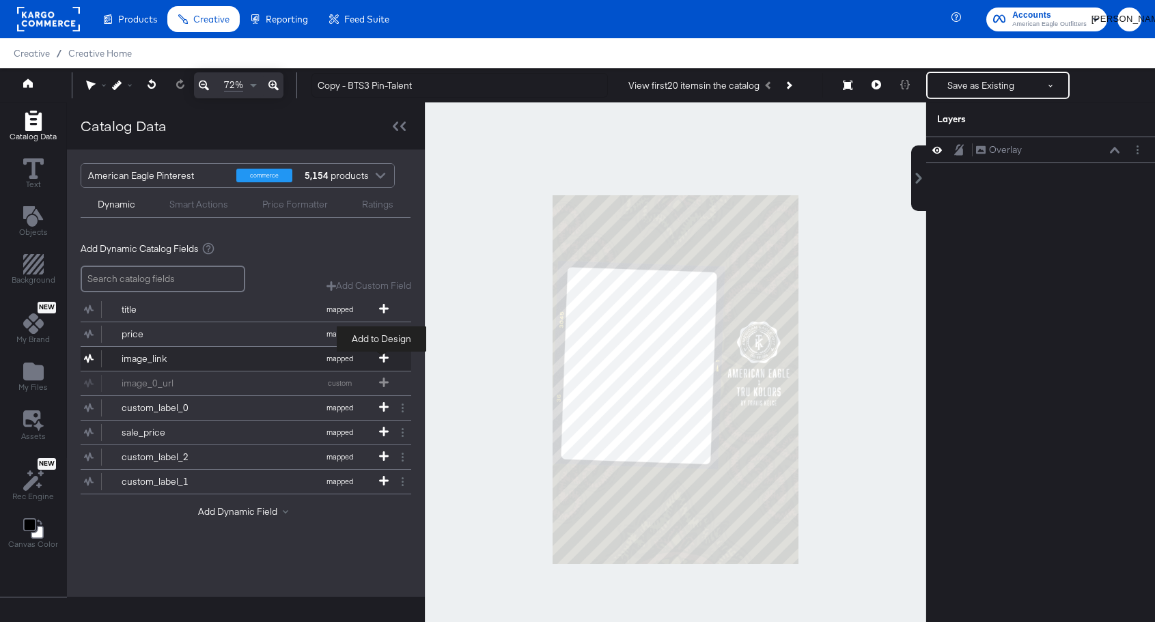
click at [381, 361] on icon at bounding box center [384, 358] width 10 height 10
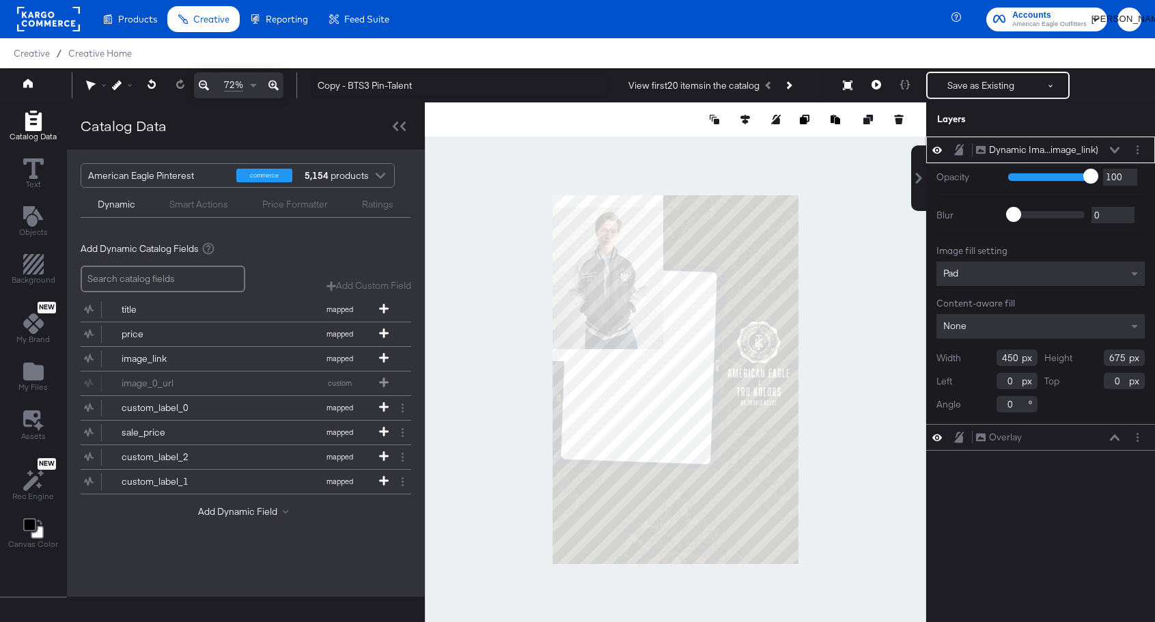
click at [1118, 151] on icon at bounding box center [1115, 150] width 10 height 7
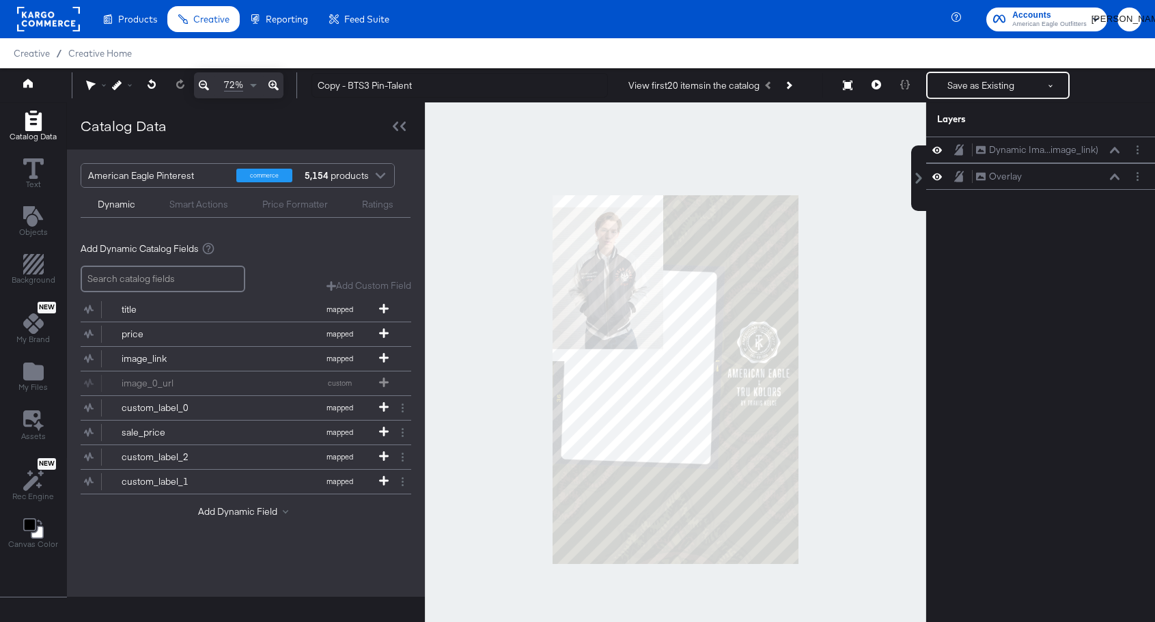
drag, startPoint x: 1088, startPoint y: 152, endPoint x: 1083, endPoint y: 203, distance: 51.5
click at [1083, 203] on div "Dynamic Ima...image_link) Dynamic Image (image_link) Overlay Overlay" at bounding box center [1032, 386] width 246 height 499
drag, startPoint x: 1098, startPoint y: 159, endPoint x: 1095, endPoint y: 211, distance: 52.7
click at [1095, 211] on div "Dynamic Ima...image_link) Dynamic Image (image_link) Overlay Overlay" at bounding box center [1032, 386] width 246 height 499
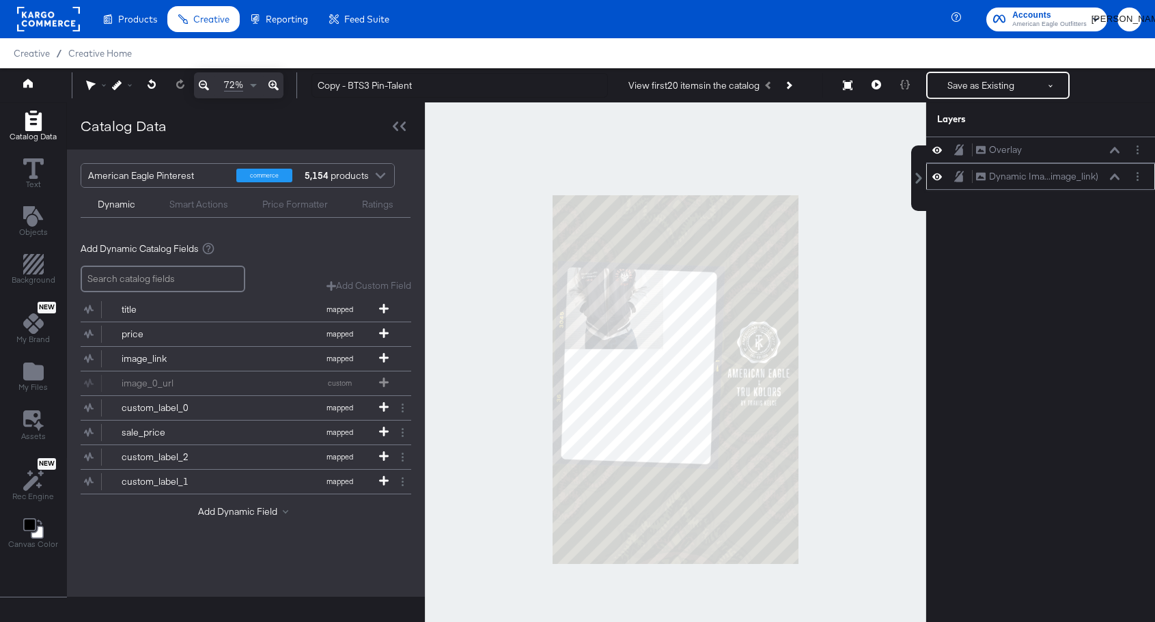
click at [1116, 178] on icon at bounding box center [1115, 177] width 10 height 7
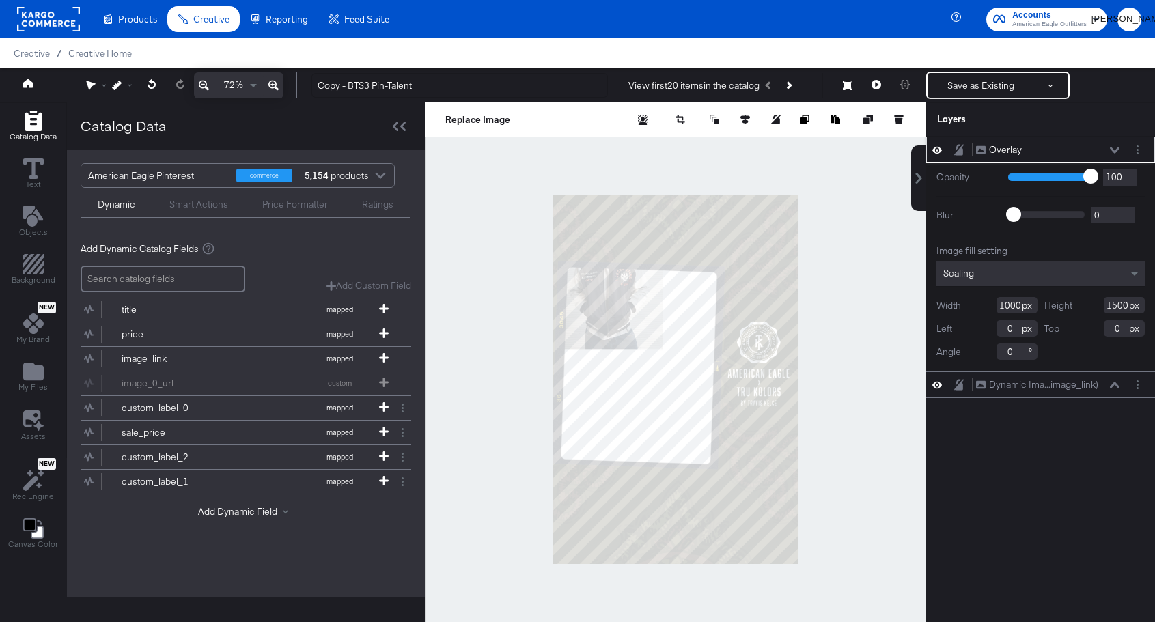
type input "64"
type input "164"
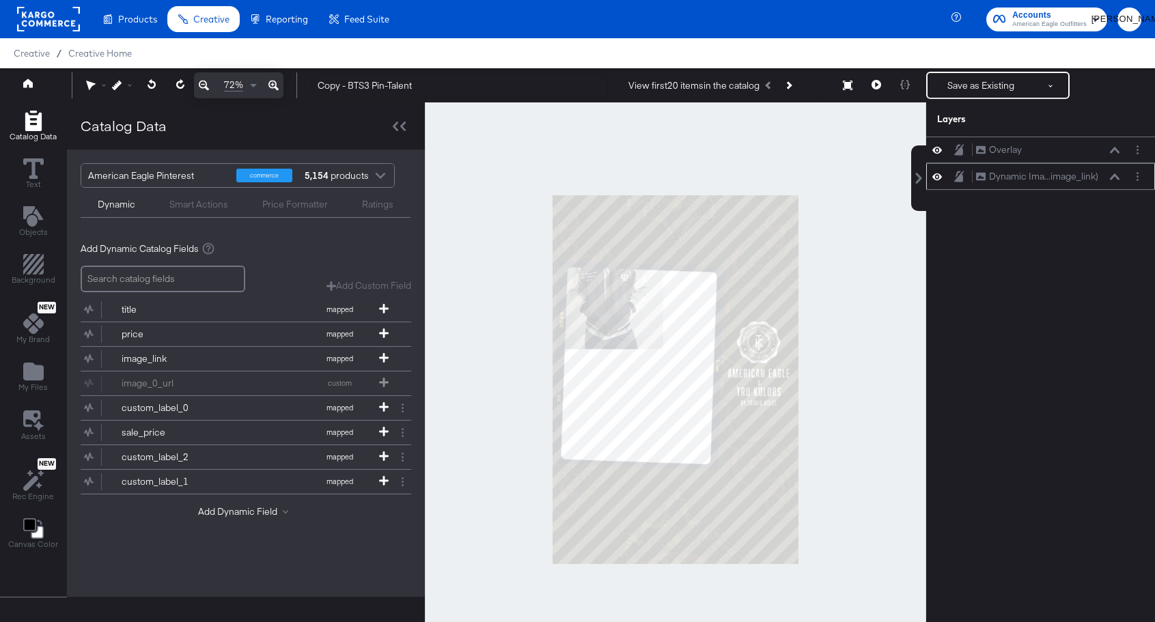
click at [1120, 179] on button at bounding box center [1115, 177] width 11 height 8
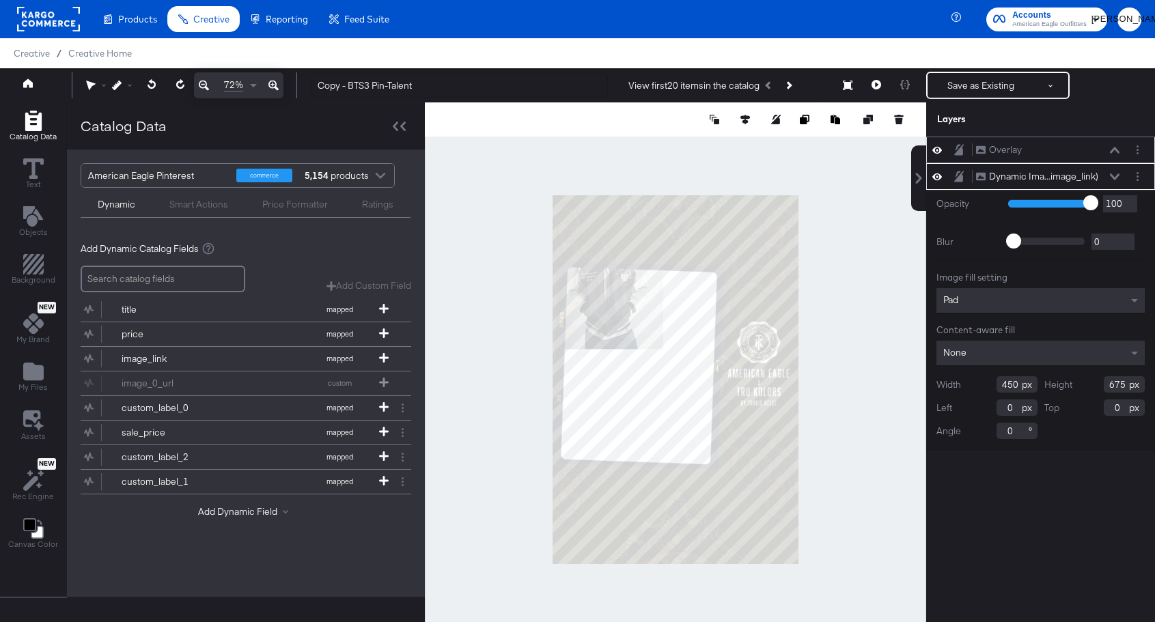
click at [1116, 159] on div "Overlay Overlay" at bounding box center [1040, 150] width 229 height 27
click at [957, 151] on icon at bounding box center [959, 150] width 10 height 12
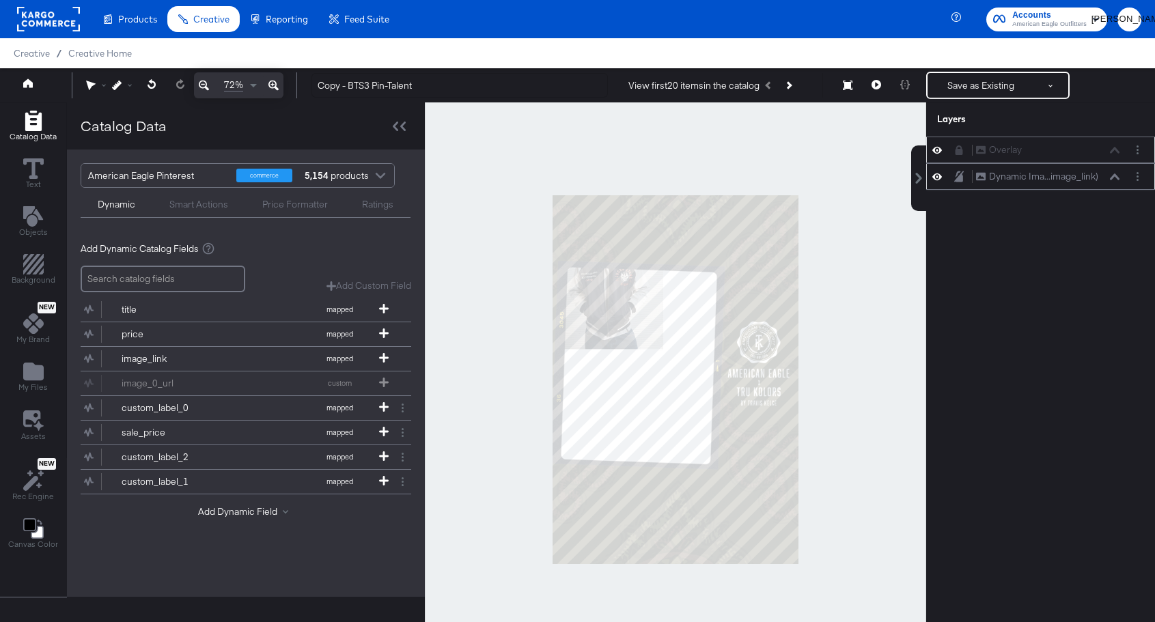
click at [1116, 184] on div "Dynamic Ima...image_link) Dynamic Image (image_link)" at bounding box center [1040, 176] width 229 height 27
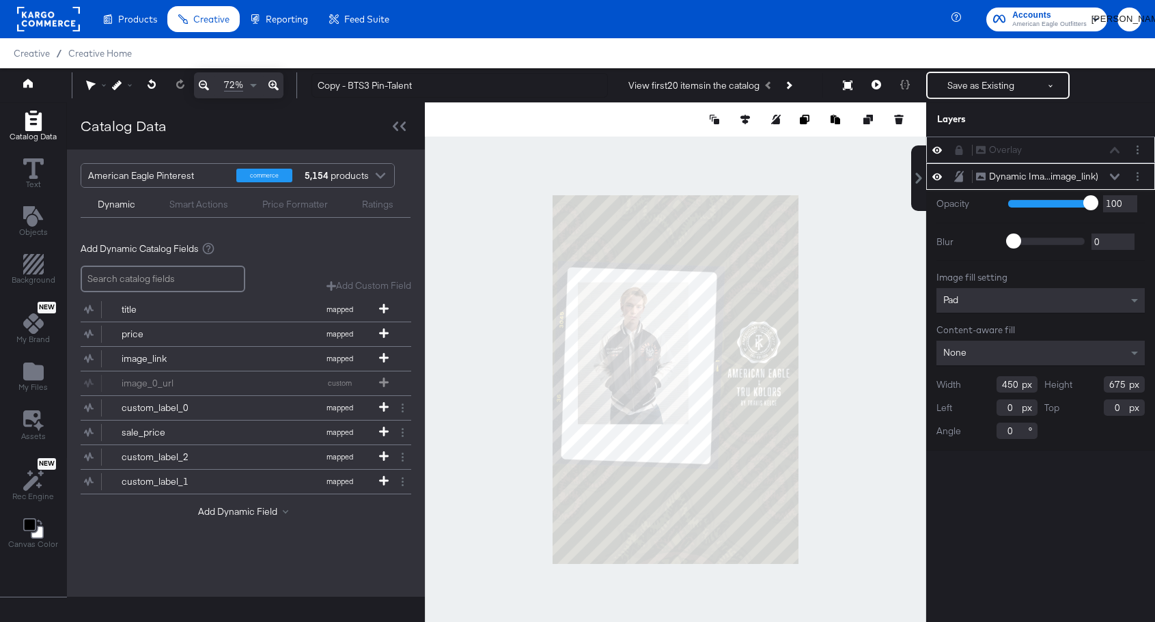
type input "103"
type input "306"
click at [1062, 356] on div "None" at bounding box center [1041, 353] width 208 height 25
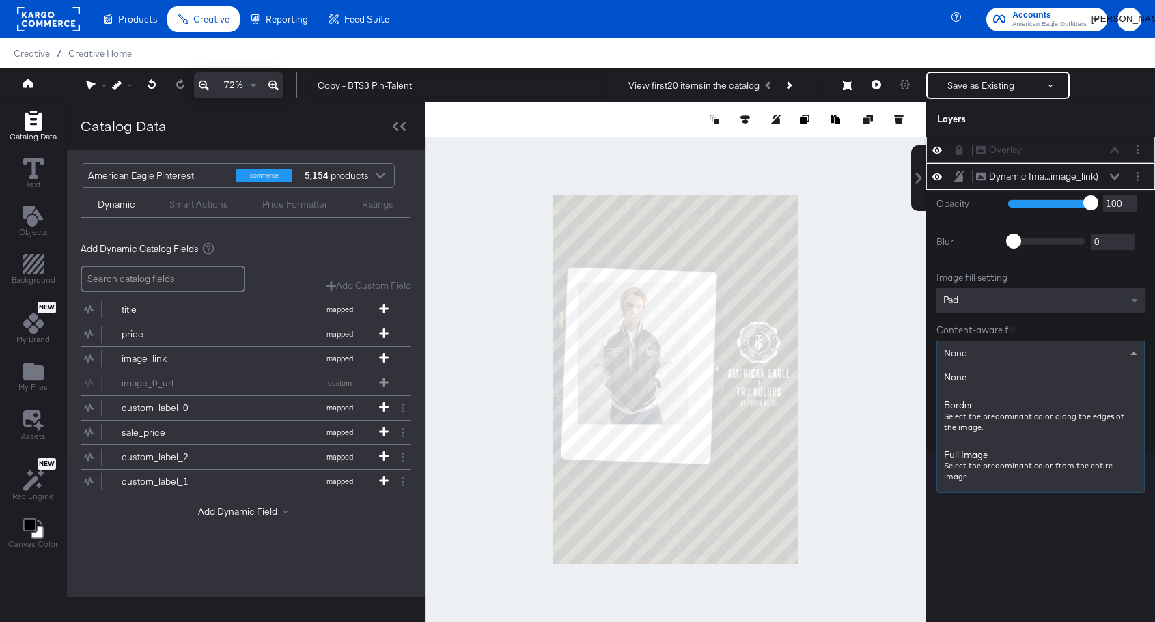
click at [1036, 303] on div "Pad" at bounding box center [1041, 300] width 208 height 25
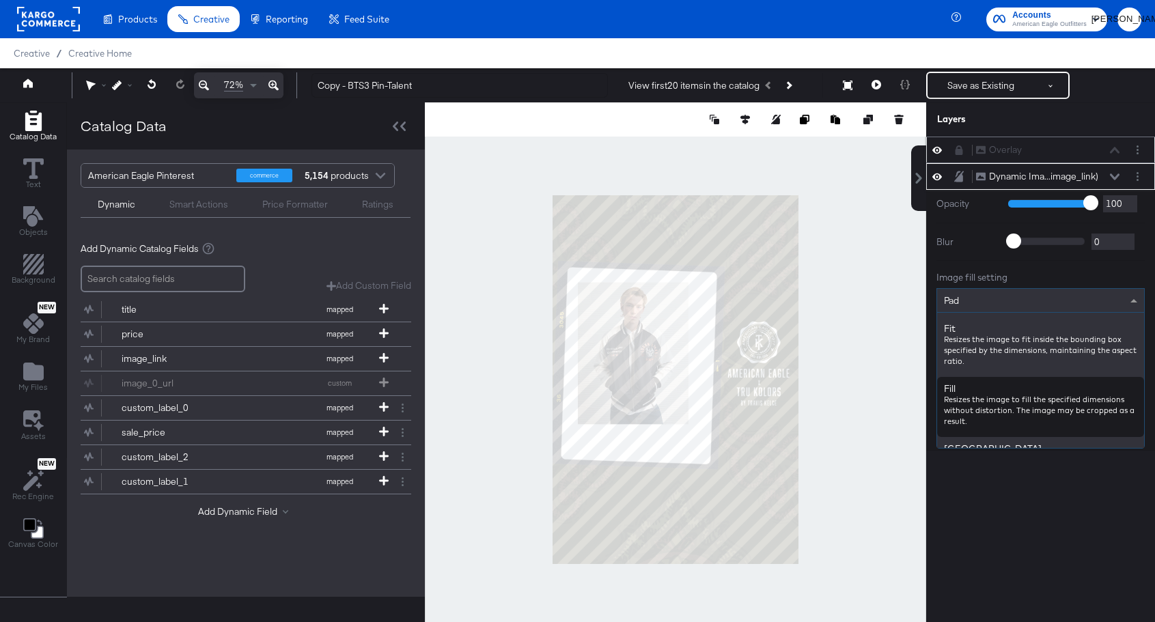
scroll to position [181, 0]
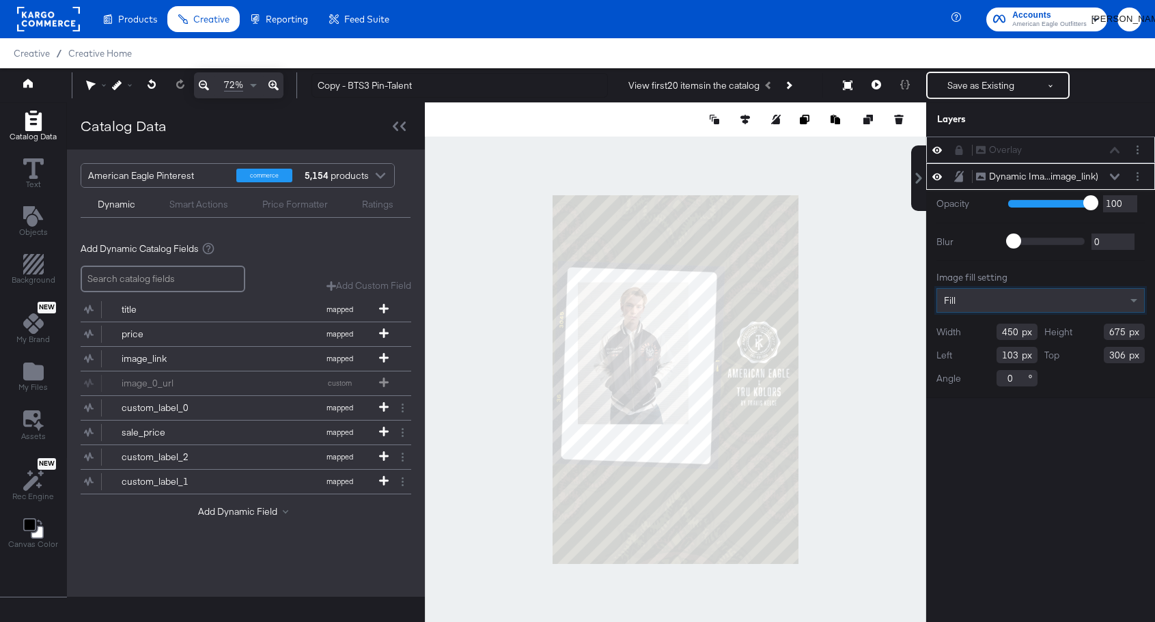
click at [1055, 469] on div "Overlay Overlay Dynamic Ima...image_link) Dynamic Image (image_link) Opacity 1 …" at bounding box center [1040, 386] width 229 height 499
type input "123"
type input "293"
type input "3"
type input "59"
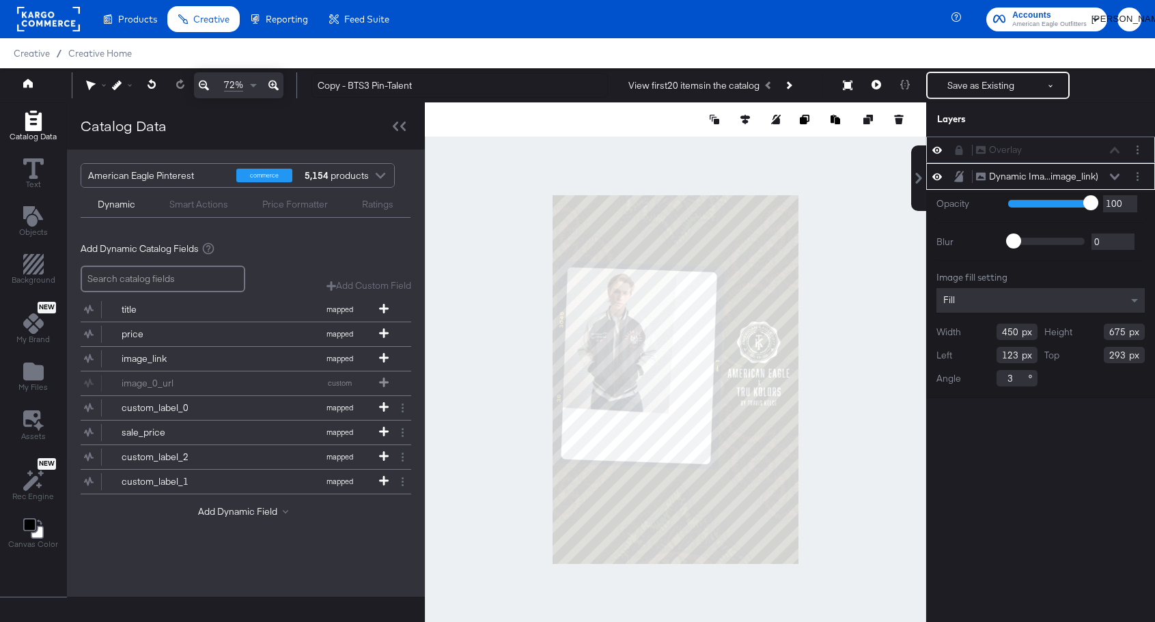
type input "246"
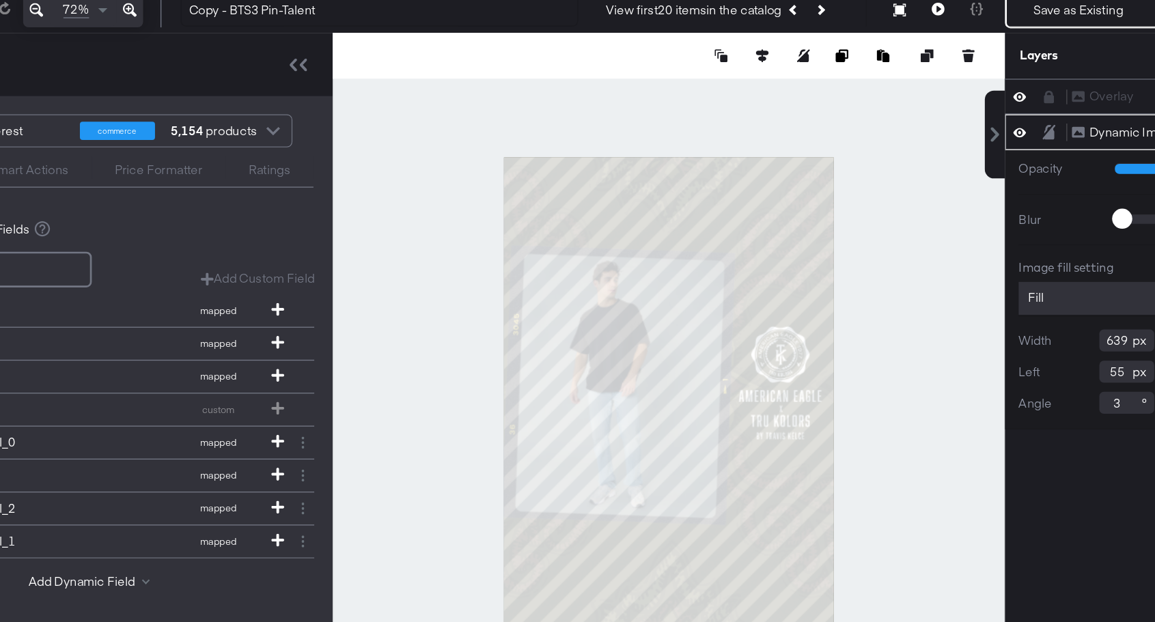
type input "49"
type input "207"
type input "2"
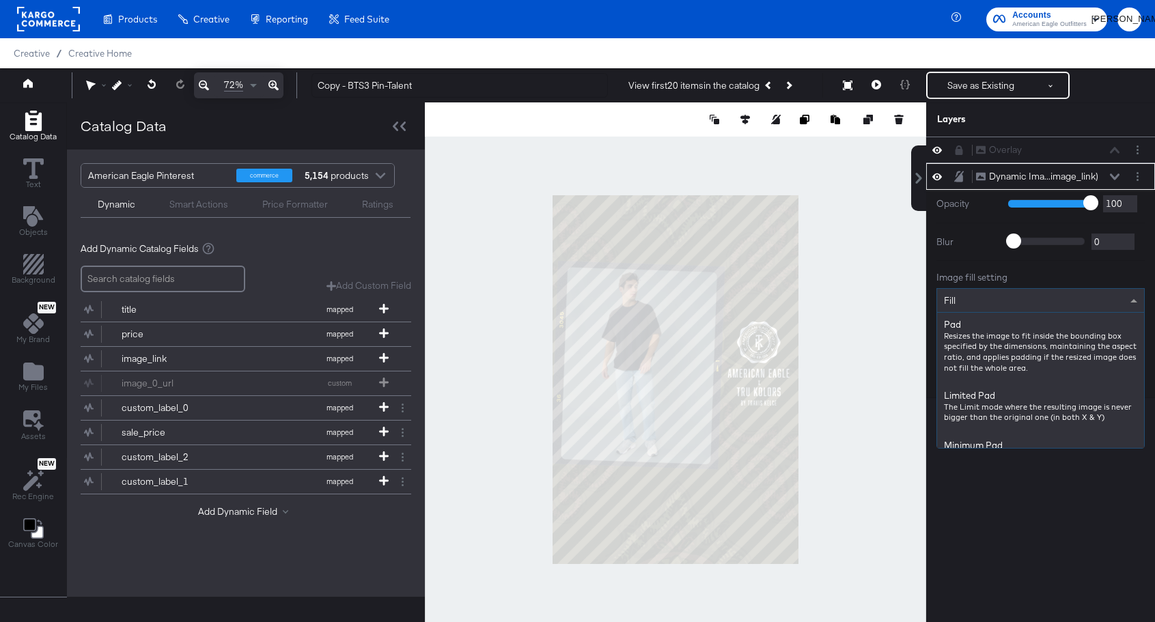
click at [1127, 294] on div "Fill" at bounding box center [1041, 300] width 208 height 25
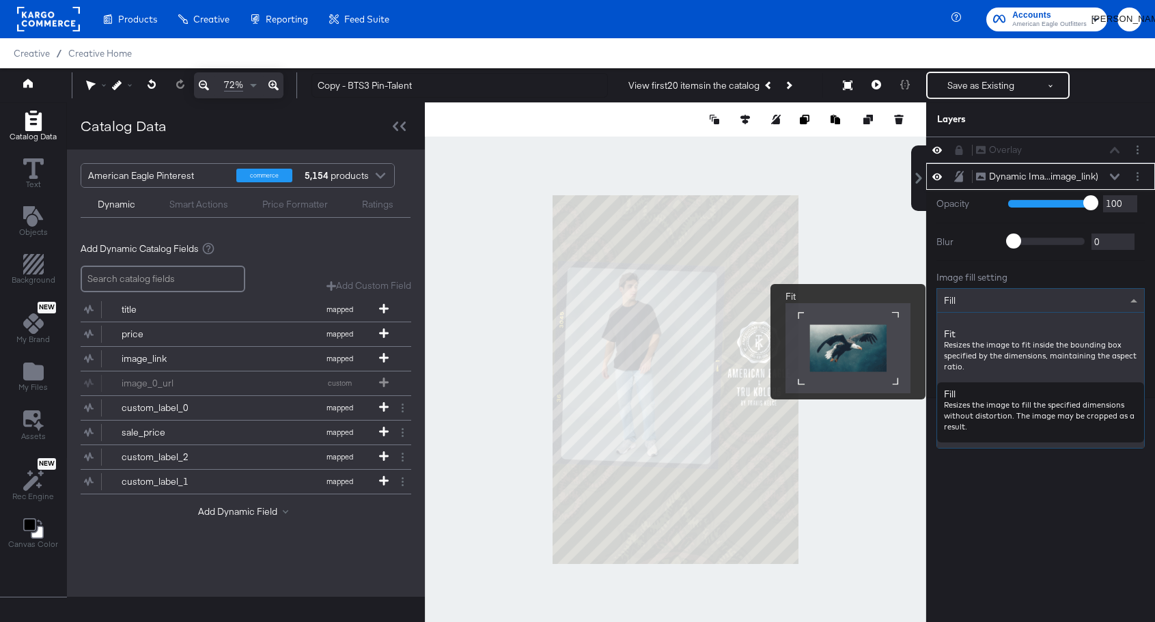
scroll to position [171, 0]
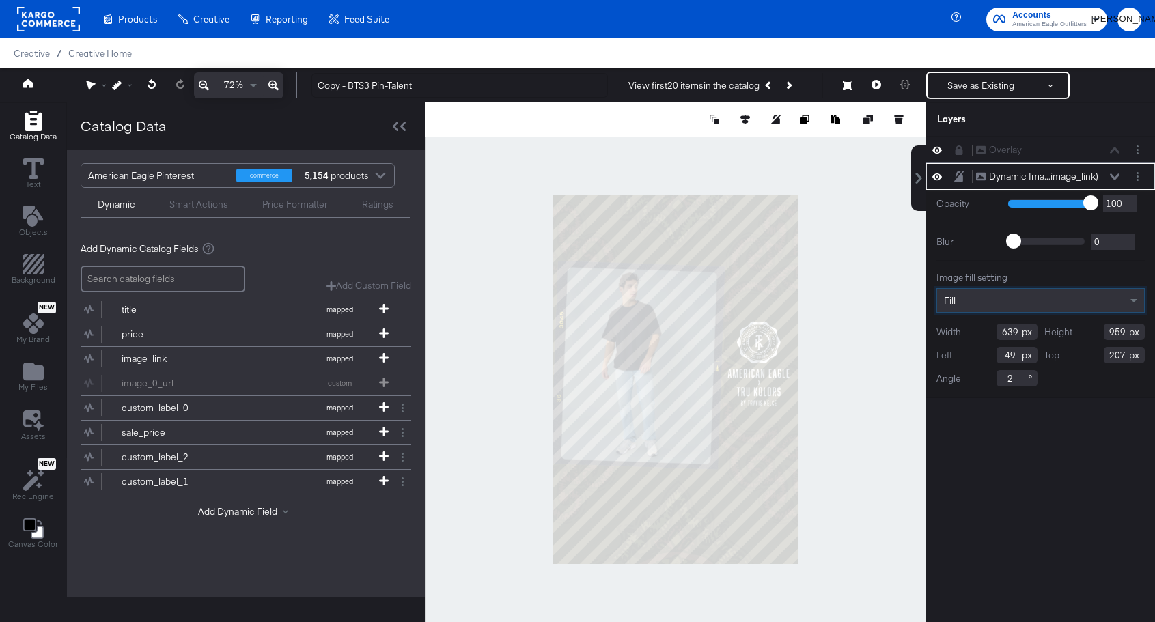
click at [1021, 456] on div "Overlay Overlay Dynamic Ima...image_link) Dynamic Image (image_link) Opacity 1 …" at bounding box center [1040, 386] width 229 height 499
click at [875, 85] on icon at bounding box center [877, 85] width 10 height 10
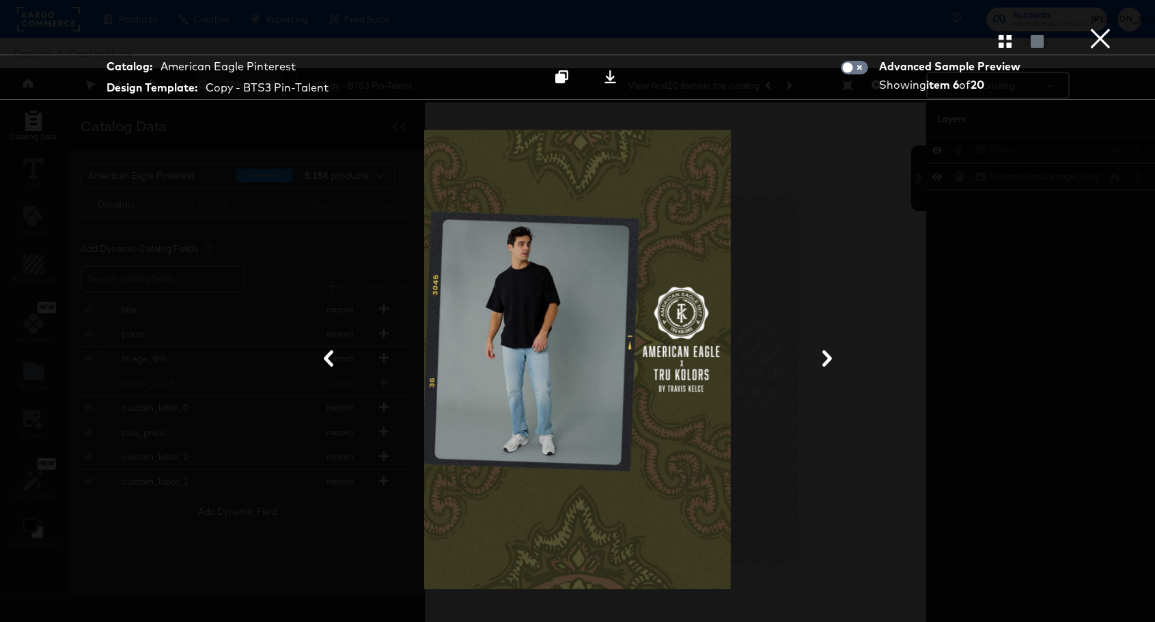
click at [823, 362] on icon at bounding box center [827, 358] width 16 height 16
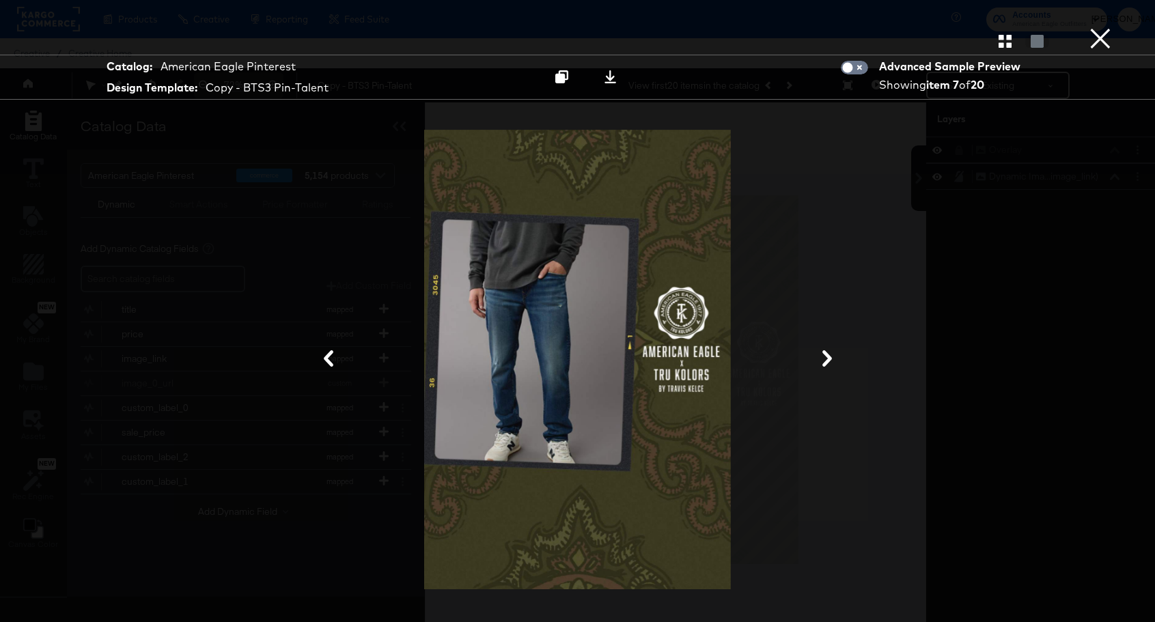
click at [825, 362] on icon at bounding box center [827, 358] width 16 height 16
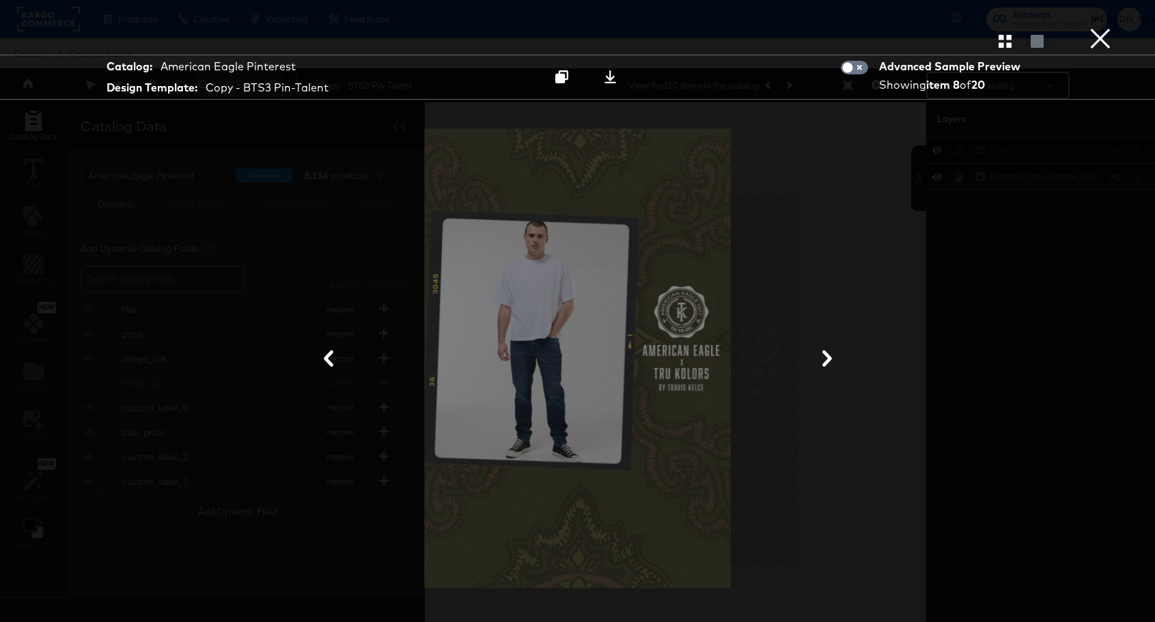
click at [825, 362] on icon at bounding box center [827, 358] width 16 height 16
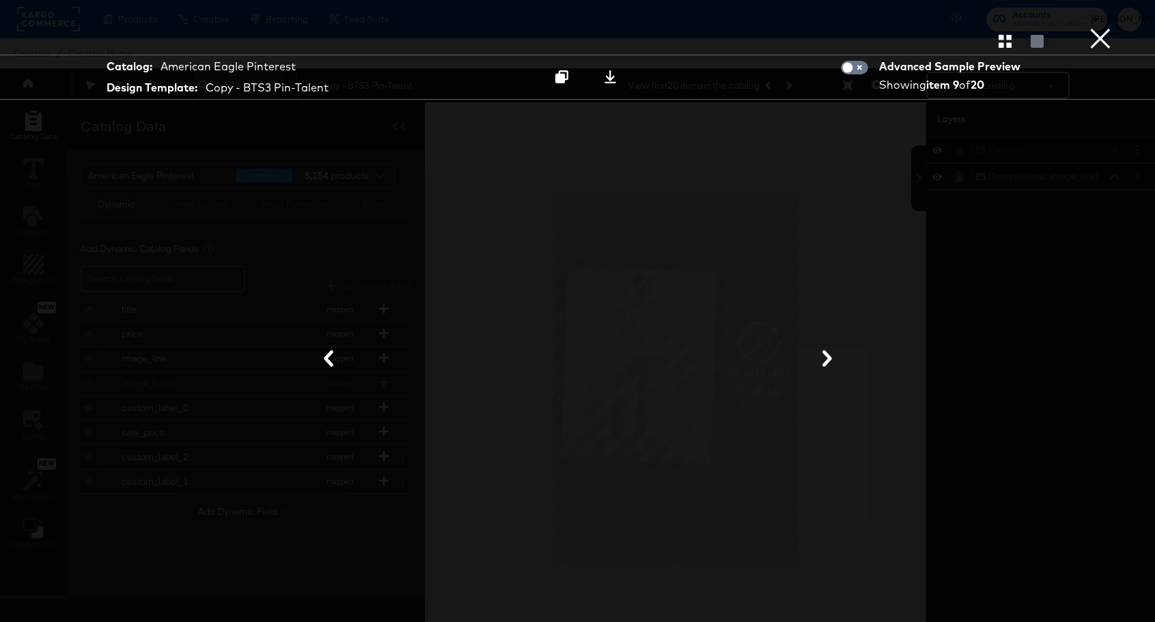
click at [1099, 27] on button "×" at bounding box center [1100, 13] width 27 height 27
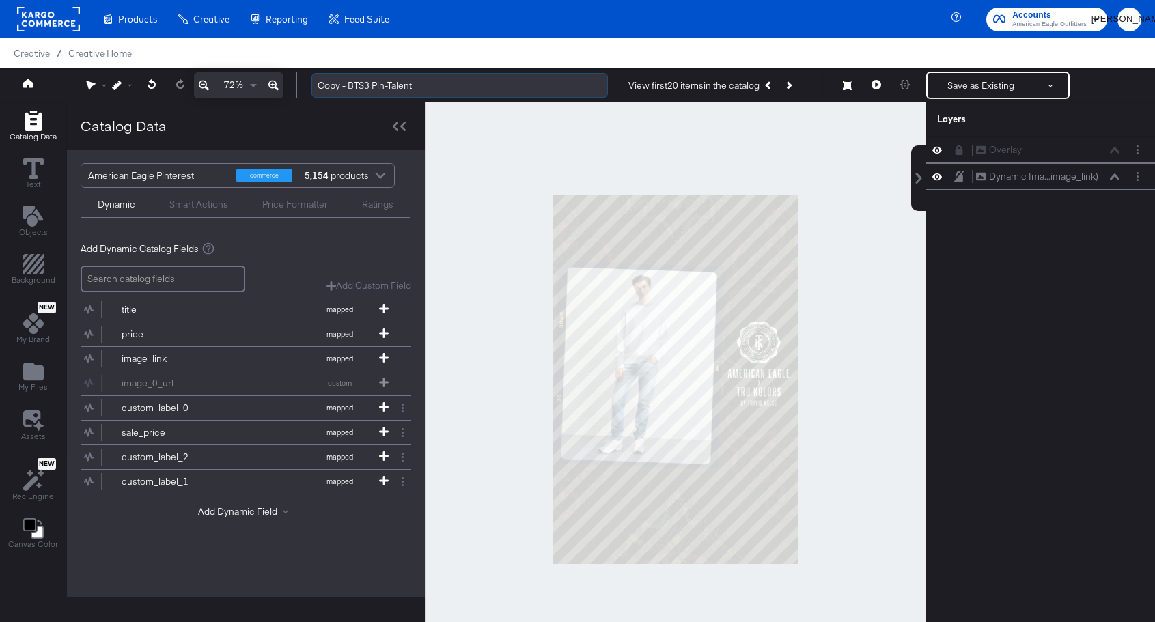
click at [349, 87] on input "Copy - BTS3 Pin-Talent" at bounding box center [460, 85] width 297 height 25
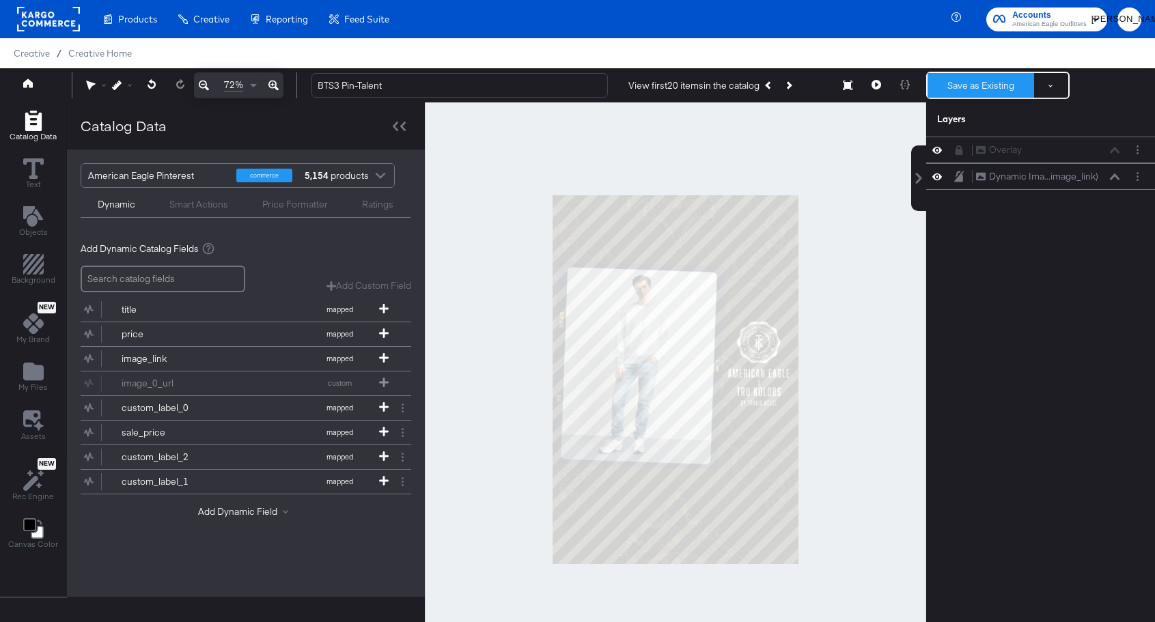
type input "BTS3 Pin-Talent"
click at [943, 83] on button "Save as Existing" at bounding box center [981, 85] width 107 height 25
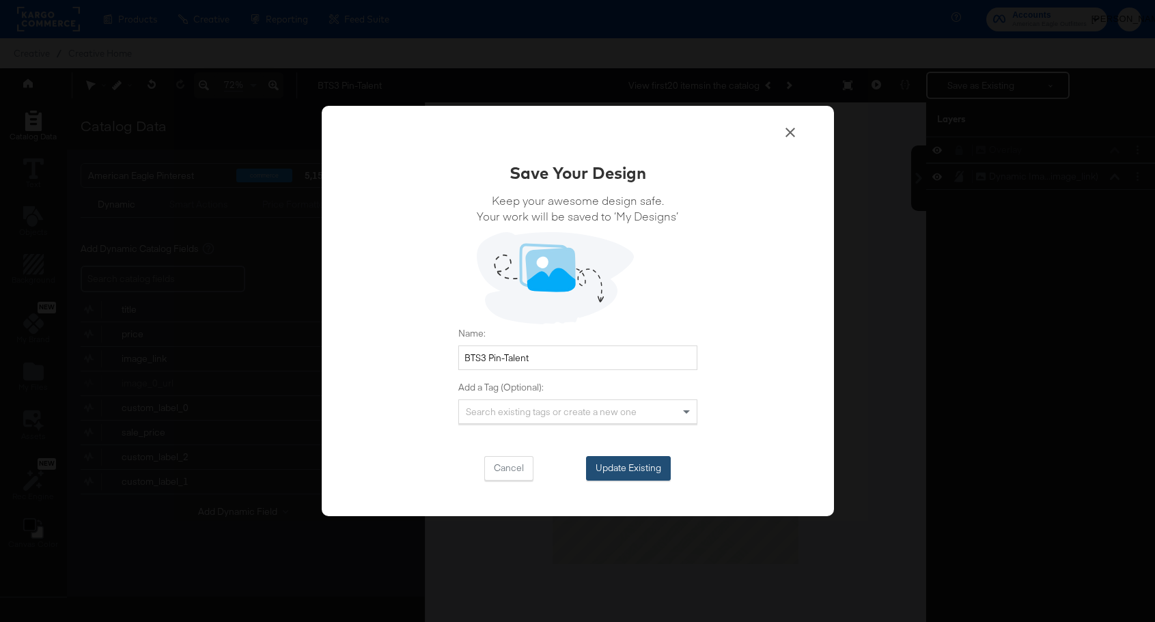
click at [635, 473] on button "Update Existing" at bounding box center [628, 468] width 85 height 25
